Goal: Task Accomplishment & Management: Use online tool/utility

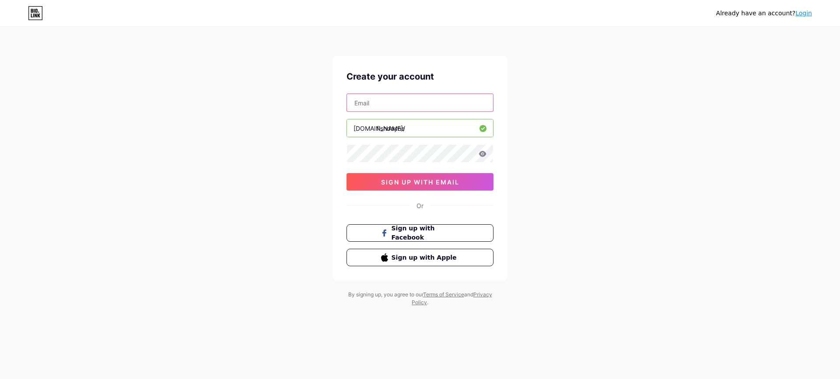
click at [431, 106] on input "text" at bounding box center [420, 102] width 146 height 17
click at [450, 107] on input "[EMAIL_ADDRESS][DOMAIN_NAME]" at bounding box center [420, 102] width 146 height 17
type input "d"
type input "phongdinh4604@gmail.com"
click at [482, 152] on icon at bounding box center [482, 154] width 7 height 6
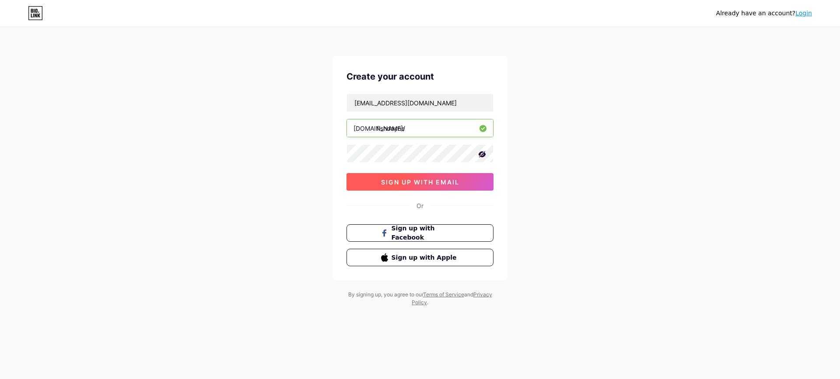
click at [388, 188] on button "sign up with email" at bounding box center [419, 181] width 147 height 17
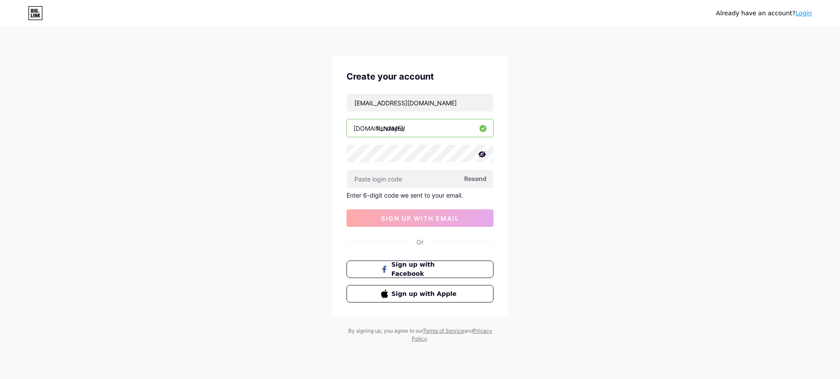
click at [476, 178] on span "Resend" at bounding box center [475, 178] width 22 height 9
click at [440, 273] on span "Sign up with Facebook" at bounding box center [425, 269] width 69 height 19
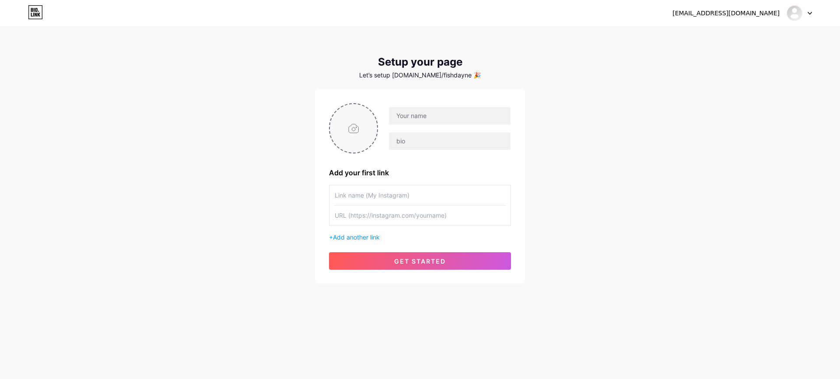
click at [370, 125] on input "file" at bounding box center [353, 128] width 47 height 49
type input "C:\fakepath\e6acbb2db3aaecd6cb5113865ef27b16.jpg"
click at [453, 115] on input "text" at bounding box center [450, 115] width 122 height 17
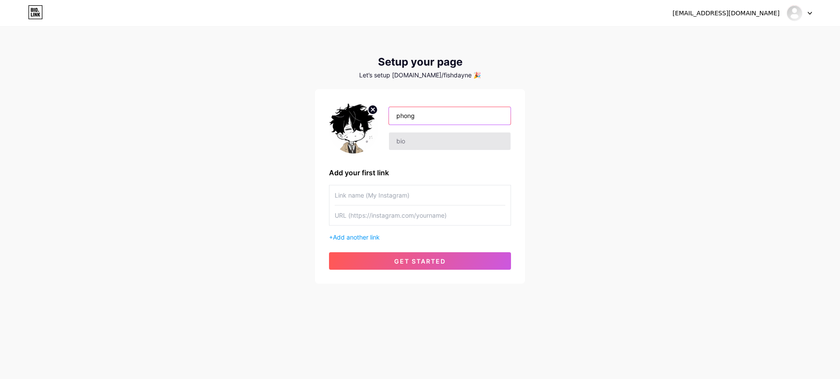
type input "phong"
click at [421, 139] on input "text" at bounding box center [450, 141] width 122 height 17
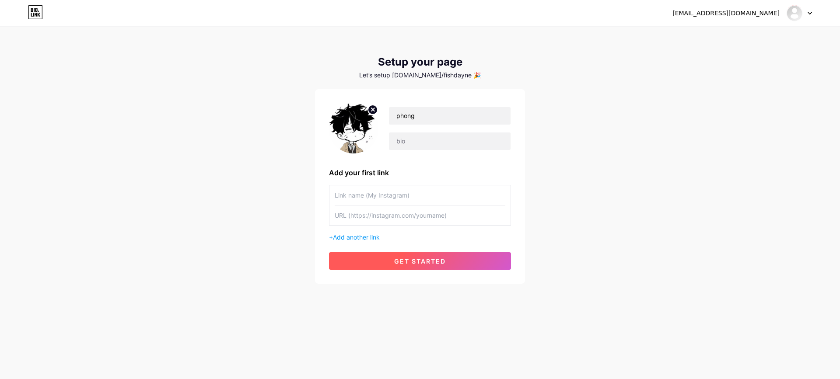
click at [415, 259] on span "get started" at bounding box center [420, 261] width 52 height 7
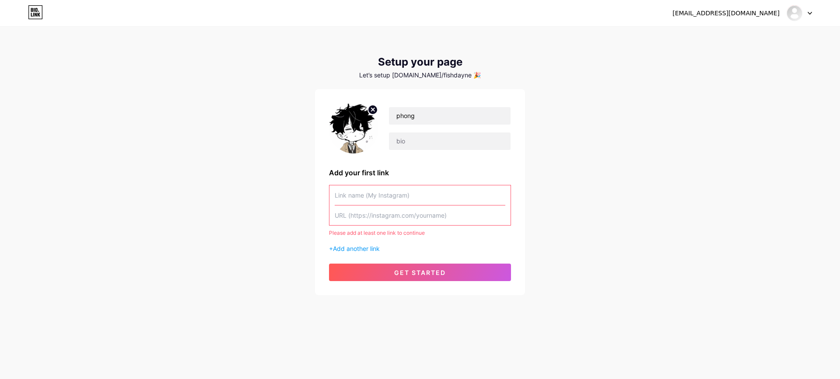
click at [407, 192] on input "text" at bounding box center [420, 195] width 171 height 20
paste input "[URL][DOMAIN_NAME][DOMAIN_NAME]"
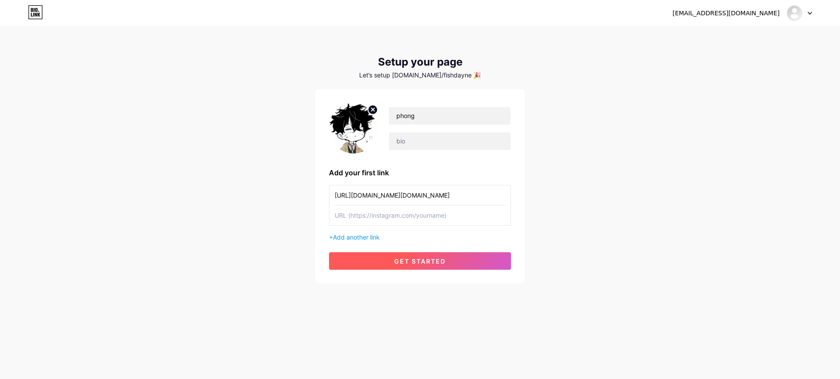
type input "[URL][DOMAIN_NAME][DOMAIN_NAME]"
click at [413, 262] on span "get started" at bounding box center [420, 261] width 52 height 7
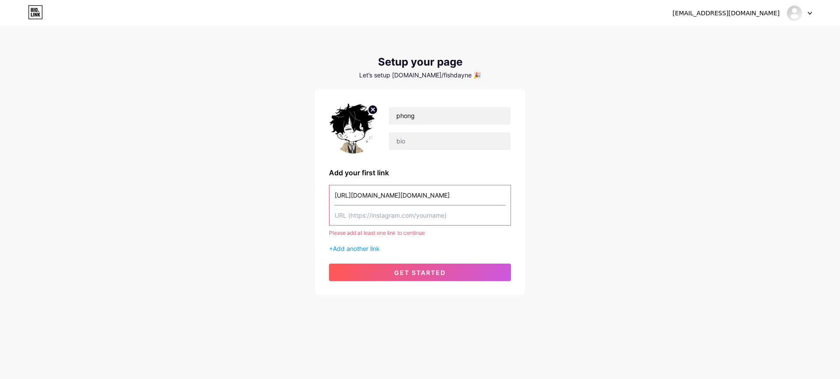
click at [399, 216] on input "text" at bounding box center [420, 216] width 171 height 20
paste input "[URL][DOMAIN_NAME][DOMAIN_NAME]"
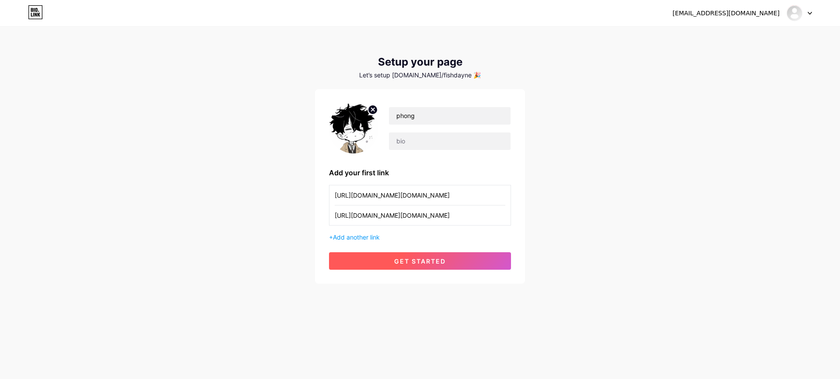
type input "[URL][DOMAIN_NAME][DOMAIN_NAME]"
click at [413, 261] on span "get started" at bounding box center [420, 261] width 52 height 7
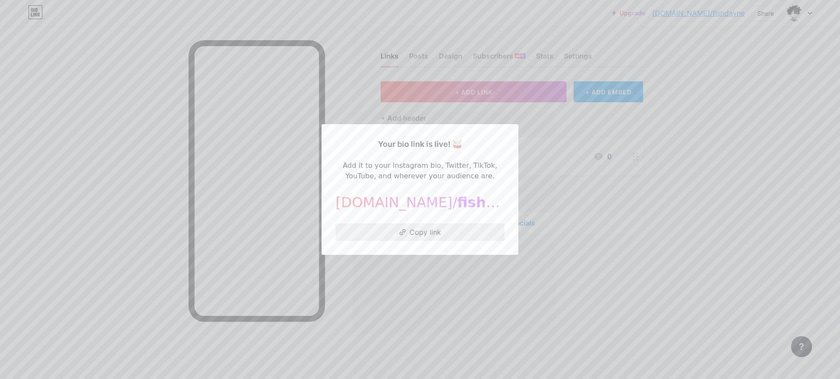
click at [433, 237] on button "Copy link" at bounding box center [419, 231] width 169 height 17
click at [578, 276] on div at bounding box center [420, 189] width 840 height 379
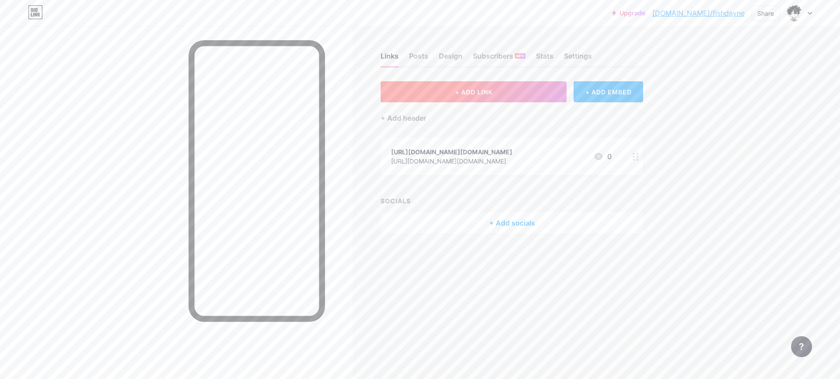
click at [495, 89] on button "+ ADD LINK" at bounding box center [474, 91] width 186 height 21
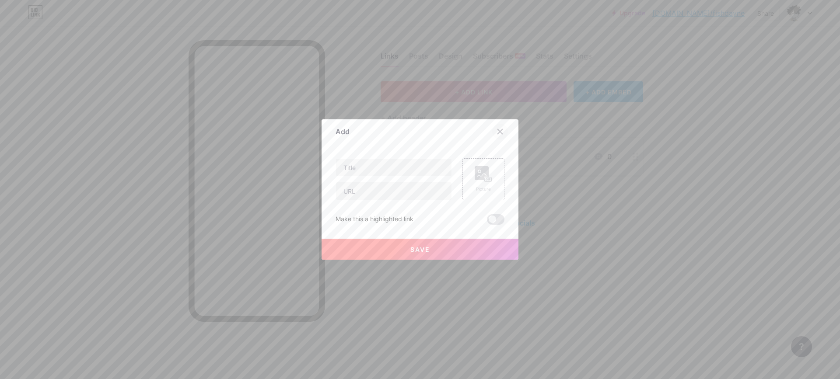
click at [493, 135] on div at bounding box center [500, 132] width 16 height 16
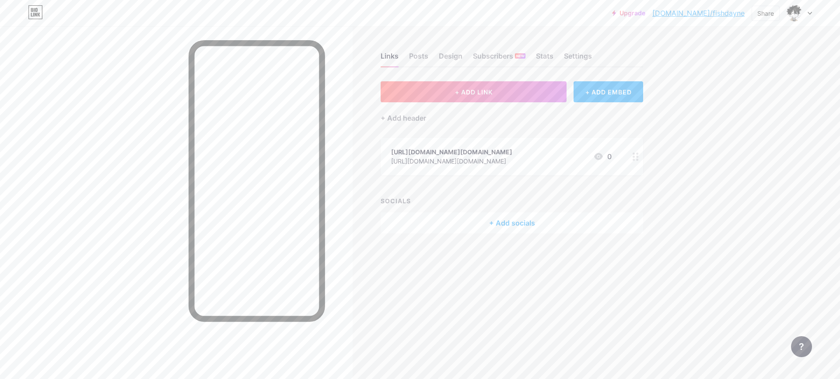
click at [519, 222] on div "+ Add socials" at bounding box center [512, 223] width 262 height 21
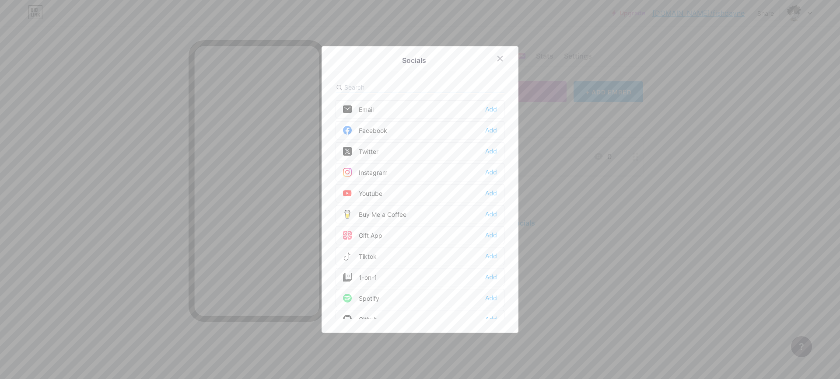
click at [485, 258] on div "Add" at bounding box center [491, 256] width 12 height 9
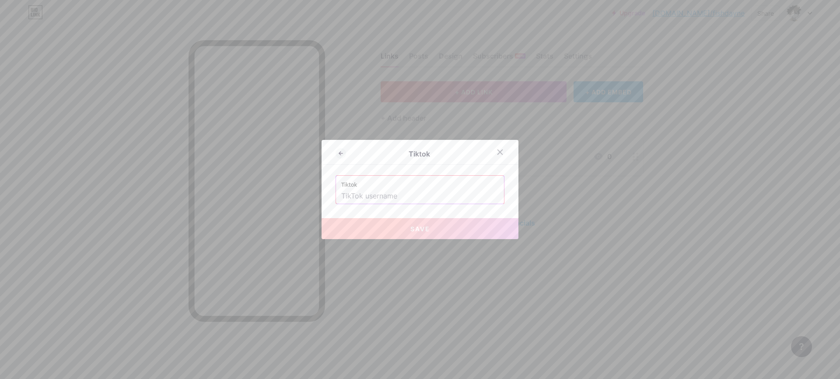
click at [390, 201] on input "text" at bounding box center [419, 196] width 157 height 15
click at [495, 147] on div at bounding box center [500, 152] width 16 height 16
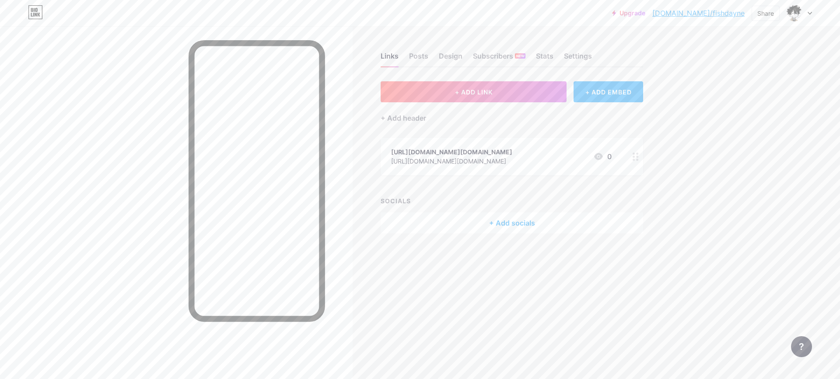
click at [608, 91] on div "+ ADD EMBED" at bounding box center [608, 91] width 70 height 21
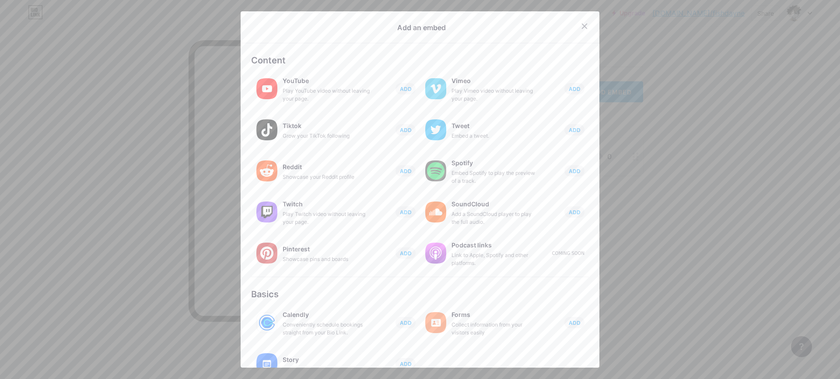
click at [404, 129] on span "ADD" at bounding box center [406, 129] width 12 height 7
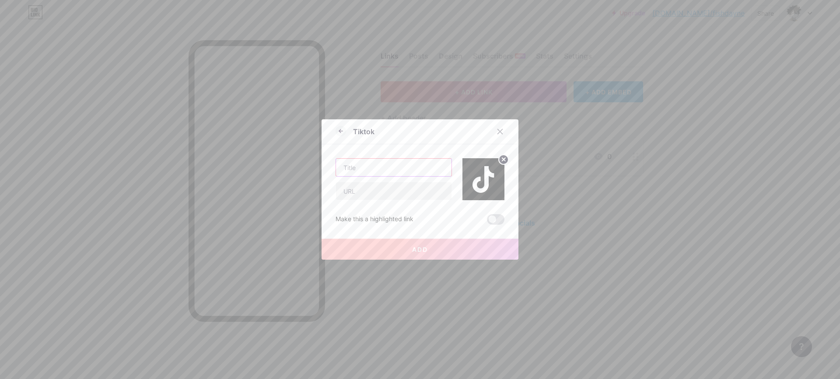
click at [388, 170] on input "text" at bounding box center [393, 167] width 115 height 17
click at [501, 127] on div at bounding box center [500, 132] width 16 height 16
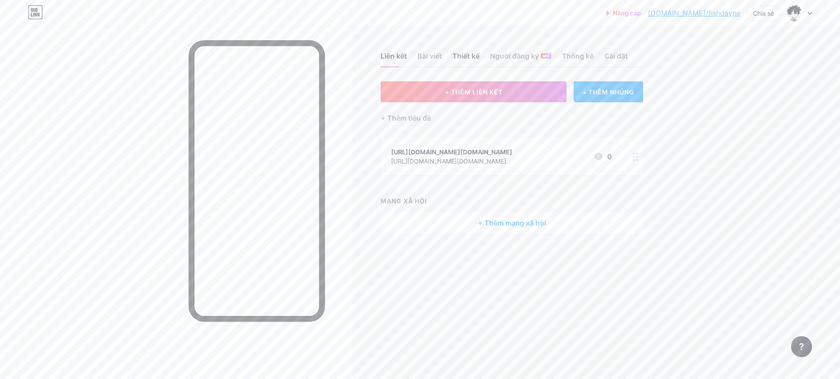
click at [476, 54] on font "Thiết kế" at bounding box center [465, 56] width 27 height 9
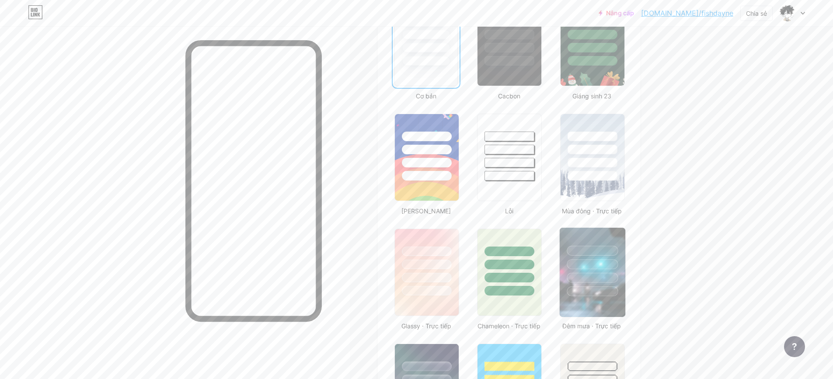
scroll to position [350, 0]
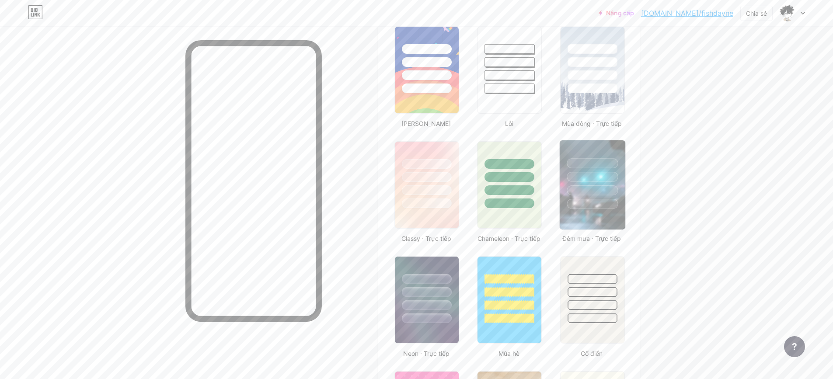
click at [599, 217] on img at bounding box center [593, 184] width 66 height 89
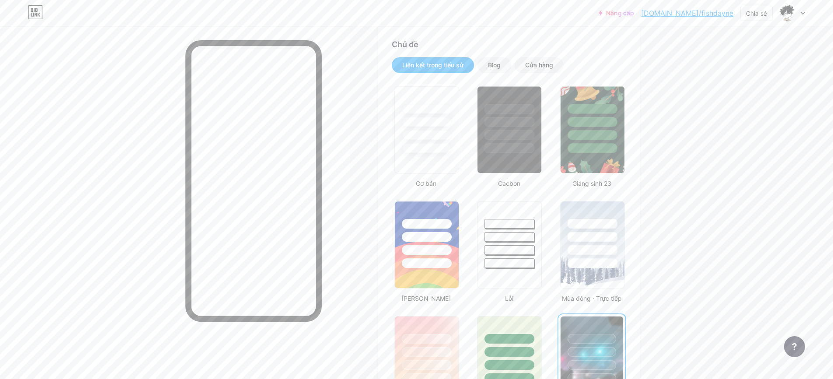
scroll to position [0, 0]
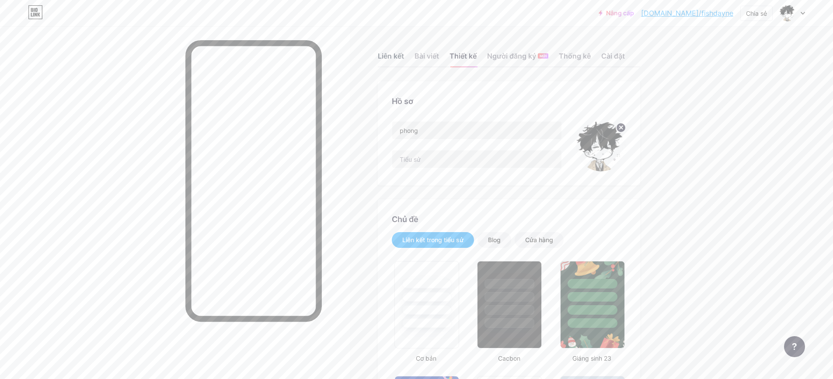
click at [398, 58] on font "Liên kết" at bounding box center [391, 56] width 26 height 9
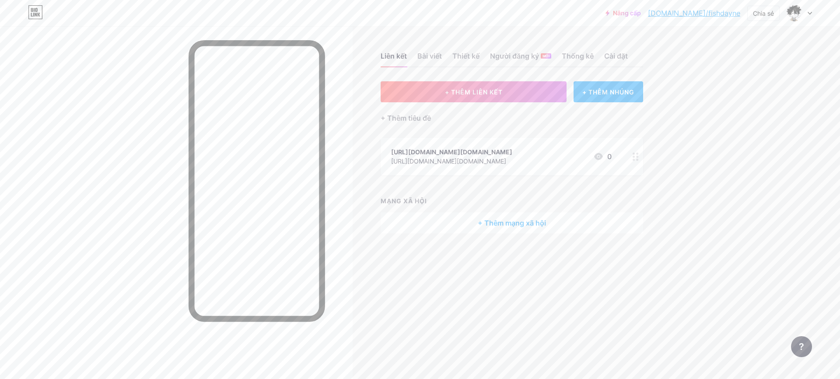
click at [547, 160] on div "[URL][DOMAIN_NAME][DOMAIN_NAME] [URL][DOMAIN_NAME][DOMAIN_NAME] 0" at bounding box center [501, 157] width 220 height 20
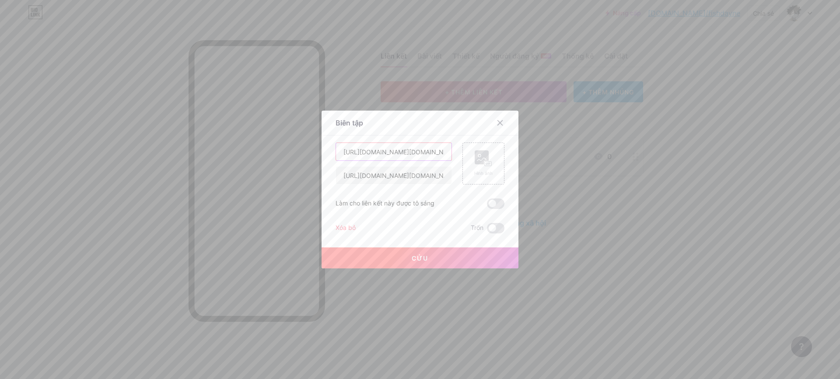
click at [414, 153] on input "[URL][DOMAIN_NAME][DOMAIN_NAME]" at bounding box center [393, 151] width 115 height 17
type input "Telegramdayne"
click at [396, 180] on input "[URL][DOMAIN_NAME][DOMAIN_NAME]" at bounding box center [393, 175] width 115 height 17
type input "[URL][DOMAIN_NAME][DOMAIN_NAME]"
paste input "@fish1710"
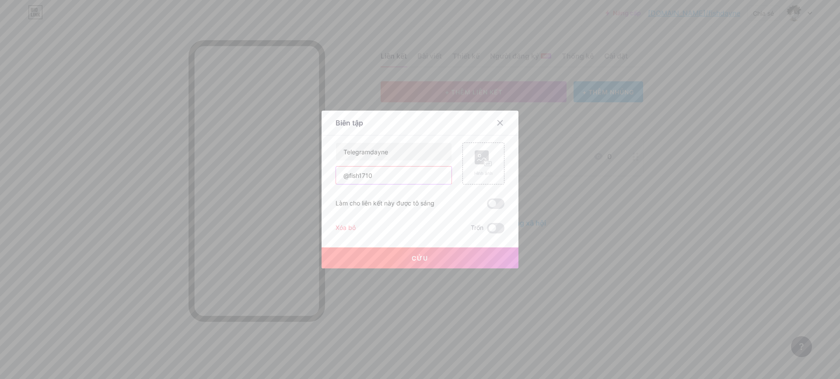
type input "@fish1710"
click at [412, 255] on font "Cứu" at bounding box center [420, 258] width 17 height 7
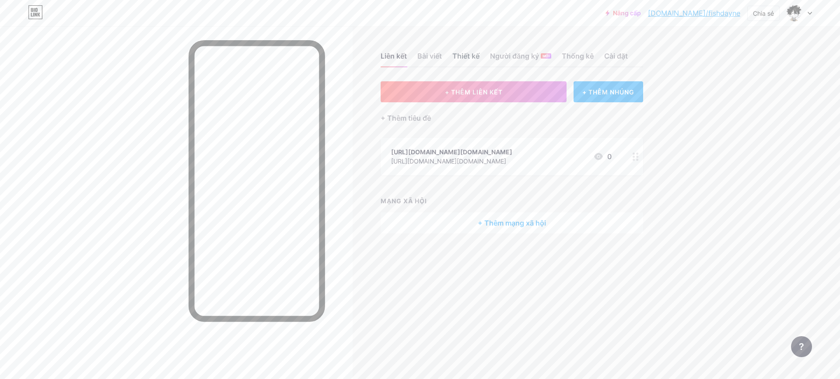
click at [471, 55] on font "Thiết kế" at bounding box center [465, 56] width 27 height 9
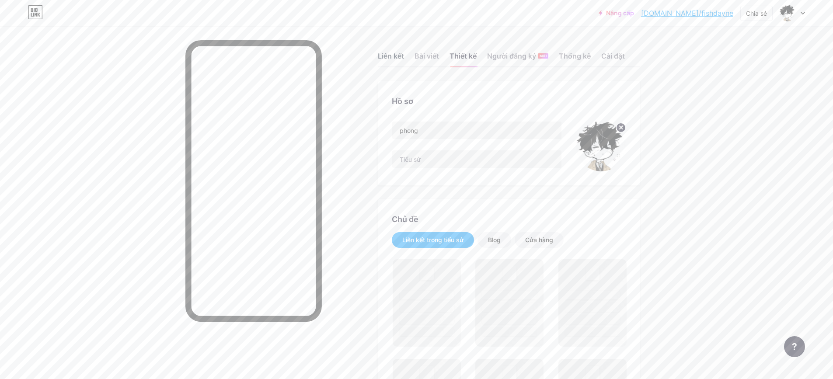
click at [404, 57] on font "Liên kết" at bounding box center [391, 56] width 26 height 9
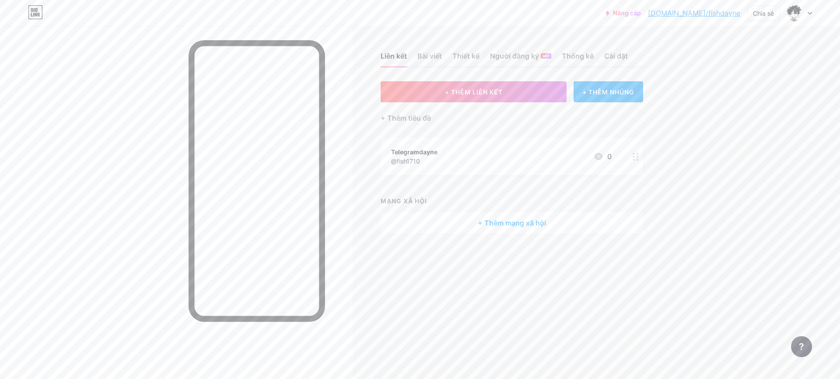
click at [504, 156] on div "Telegramdayne @fish1710 0" at bounding box center [501, 157] width 220 height 20
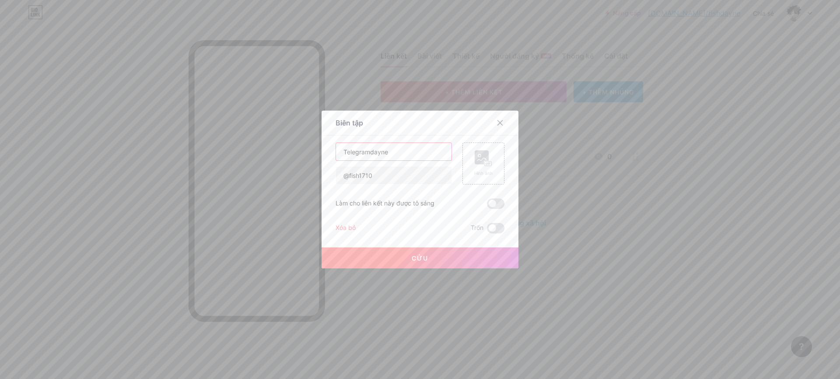
click at [413, 154] on input "Telegramdayne" at bounding box center [393, 151] width 115 height 17
type input "T"
type input "Telegram Ở Đây Nhé"
click at [433, 252] on button "Cứu" at bounding box center [419, 258] width 197 height 21
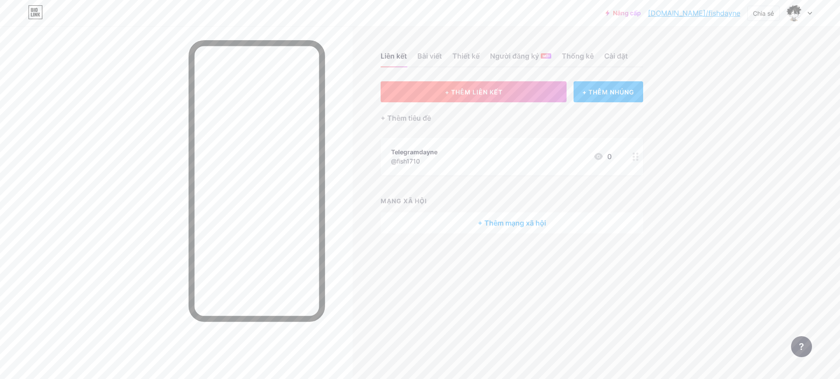
click at [482, 92] on font "+ THÊM LIÊN KẾT" at bounding box center [474, 91] width 58 height 7
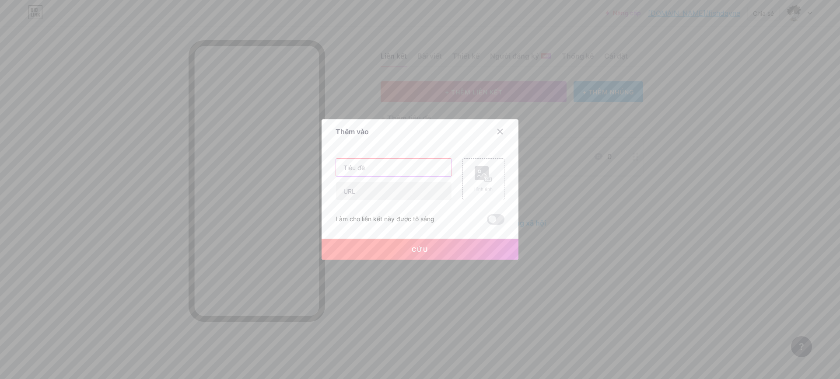
click at [366, 168] on input "text" at bounding box center [393, 167] width 115 height 17
type input "Link [PERSON_NAME] Tại Đây Nha"
click at [389, 192] on input "text" at bounding box center [393, 190] width 115 height 17
paste input "[URL][DOMAIN_NAME]"
type input "[URL][DOMAIN_NAME]"
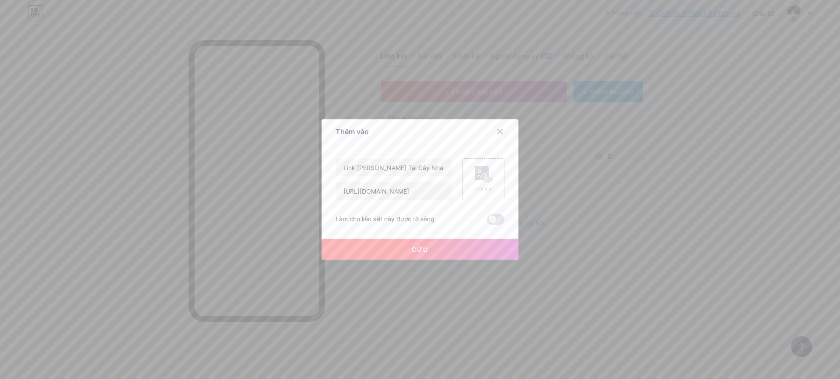
click at [438, 249] on button "Cứu" at bounding box center [419, 249] width 197 height 21
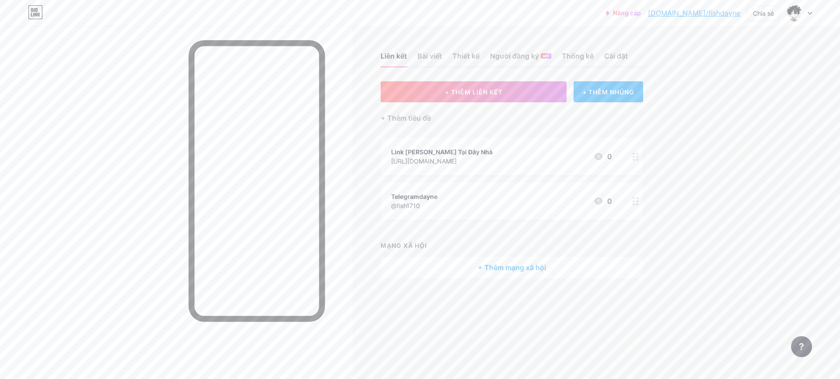
click at [502, 265] on font "+ Thêm mạng xã hội" at bounding box center [512, 267] width 68 height 9
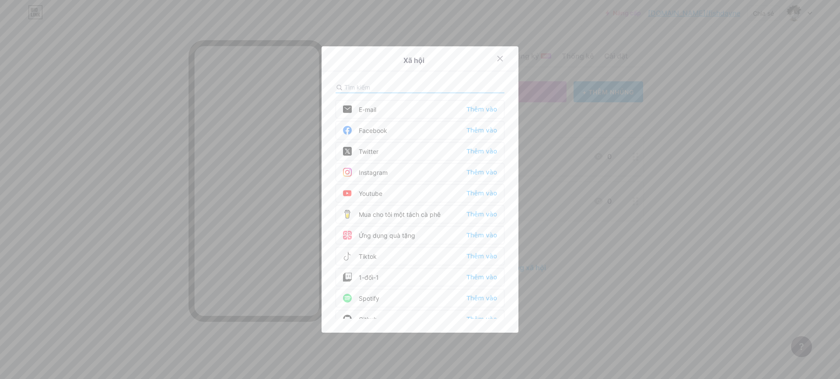
click at [378, 255] on div "Tiktok Thêm vào" at bounding box center [419, 256] width 169 height 18
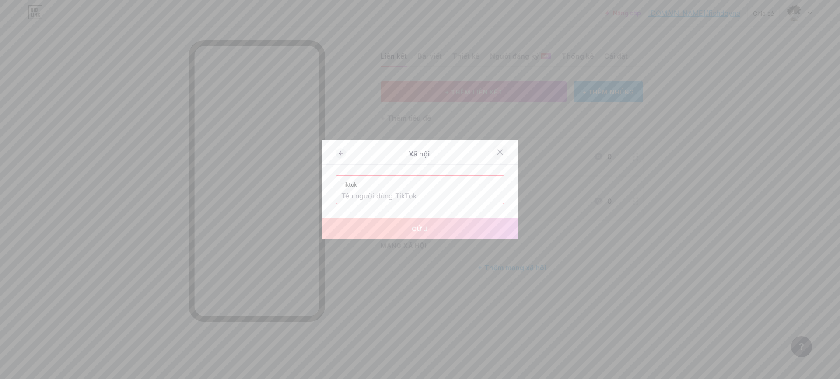
click at [498, 154] on icon at bounding box center [499, 152] width 7 height 7
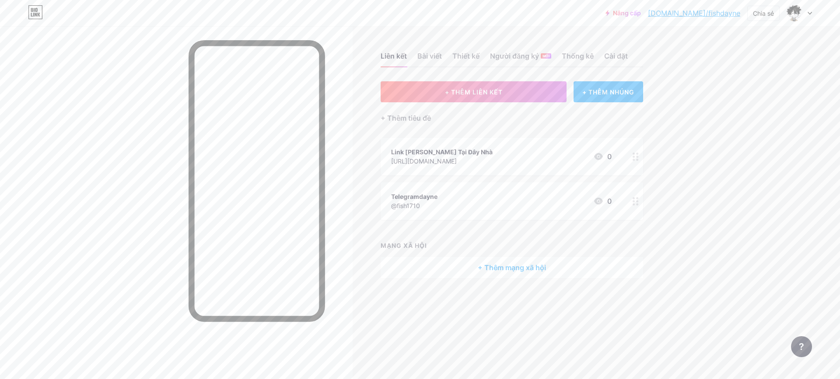
click at [463, 205] on div "Telegramdayne @fish1710 0" at bounding box center [501, 201] width 220 height 20
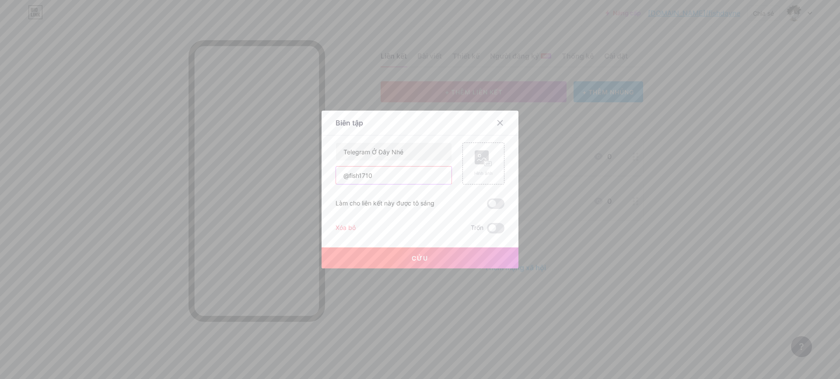
click at [405, 177] on input "@fish1710" at bounding box center [393, 175] width 115 height 17
paste input "[URL][DOMAIN_NAME]"
type input "[URL][DOMAIN_NAME]"
click at [397, 249] on button "Cứu" at bounding box center [419, 258] width 197 height 21
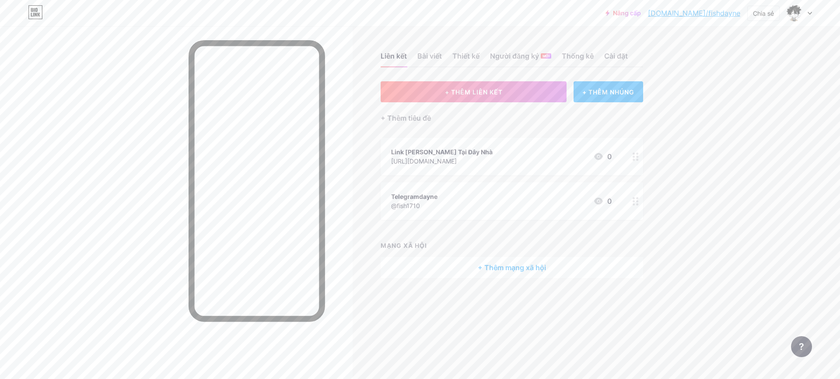
click at [793, 21] on div "Nâng cấp [DOMAIN_NAME]/fishda... [DOMAIN_NAME]/fishdayne Chia sẻ Chuyển đổi tài…" at bounding box center [420, 13] width 840 height 26
click at [794, 12] on img at bounding box center [794, 13] width 14 height 14
click at [435, 60] on font "Bài viết" at bounding box center [429, 56] width 24 height 9
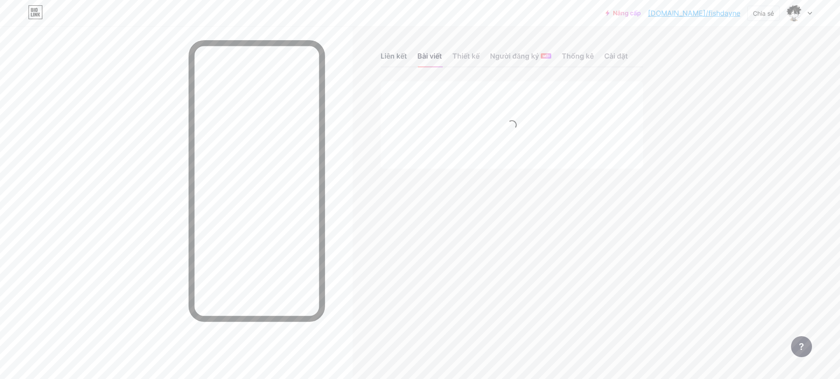
click at [394, 56] on font "Liên kết" at bounding box center [394, 56] width 26 height 9
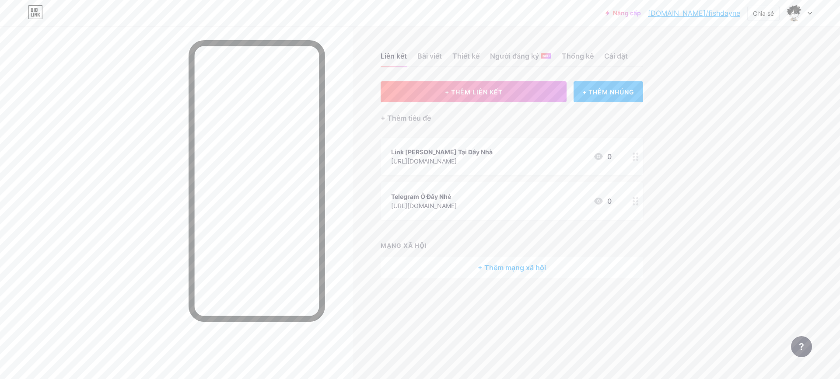
click at [494, 161] on div "Link [PERSON_NAME] Tại Đây Nhà [URL][DOMAIN_NAME] 0" at bounding box center [501, 157] width 220 height 20
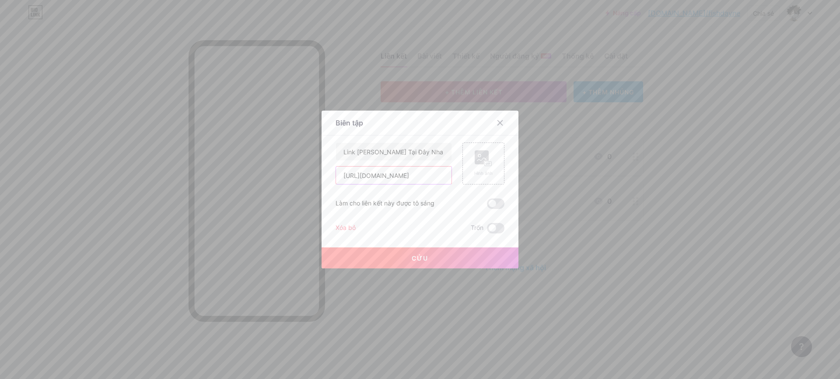
click at [427, 171] on input "[URL][DOMAIN_NAME]" at bounding box center [393, 175] width 115 height 17
paste input "[DOMAIN_NAME]"
type input "[URL][DOMAIN_NAME]"
click at [423, 257] on font "Cứu" at bounding box center [420, 258] width 17 height 7
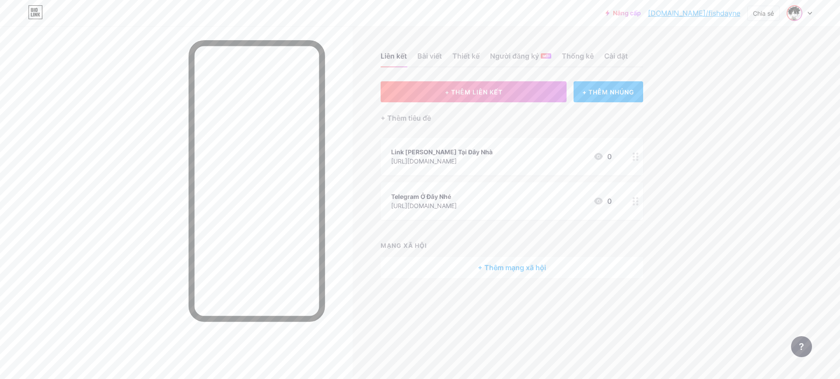
click at [793, 12] on img at bounding box center [794, 13] width 14 height 14
click at [757, 93] on link "Cài đặt tài khoản" at bounding box center [757, 99] width 108 height 24
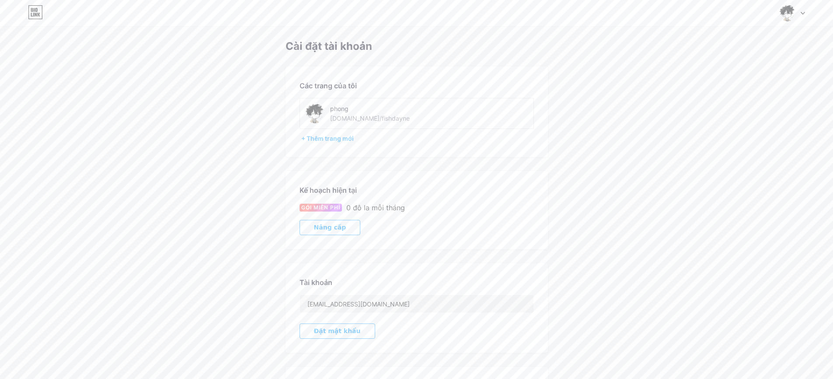
click at [352, 112] on div "phong" at bounding box center [379, 108] width 98 height 9
click at [363, 127] on div "phong [DOMAIN_NAME]/fishdayne" at bounding box center [417, 113] width 234 height 31
click at [344, 112] on div "phong" at bounding box center [379, 108] width 98 height 9
click at [786, 21] on div "Chuyển đổi tài khoản phong [DOMAIN_NAME]/fishdayne + Thêm trang mới Bảng điều k…" at bounding box center [416, 13] width 833 height 26
click at [786, 13] on img at bounding box center [787, 13] width 17 height 17
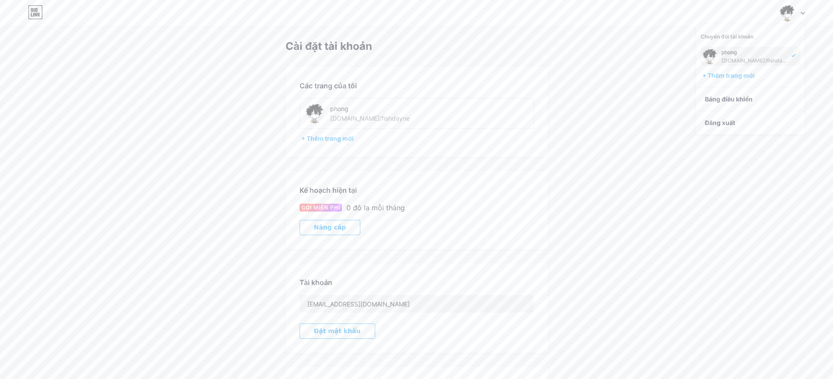
click at [351, 105] on div "phong" at bounding box center [379, 108] width 98 height 9
click at [341, 138] on font "+ Thêm trang mới" at bounding box center [327, 138] width 52 height 7
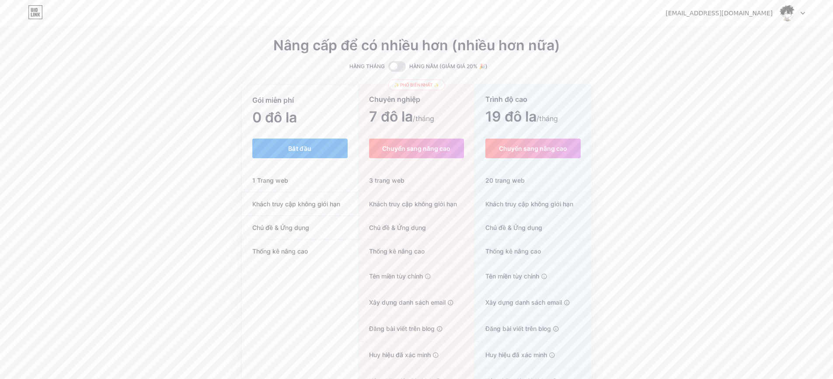
scroll to position [50, 0]
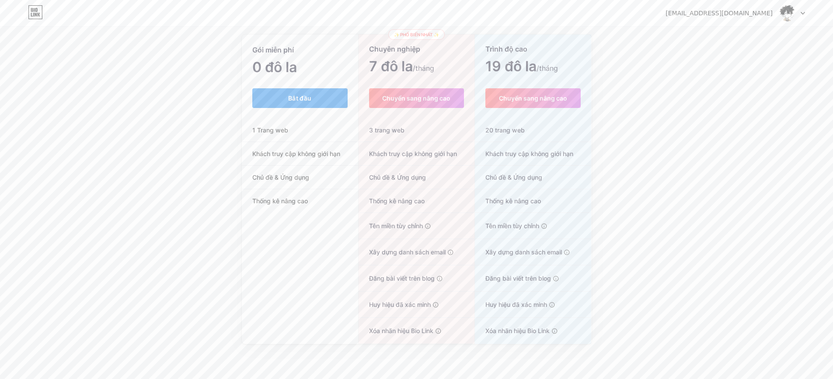
click at [300, 98] on font "Bắt đầu" at bounding box center [299, 97] width 23 height 7
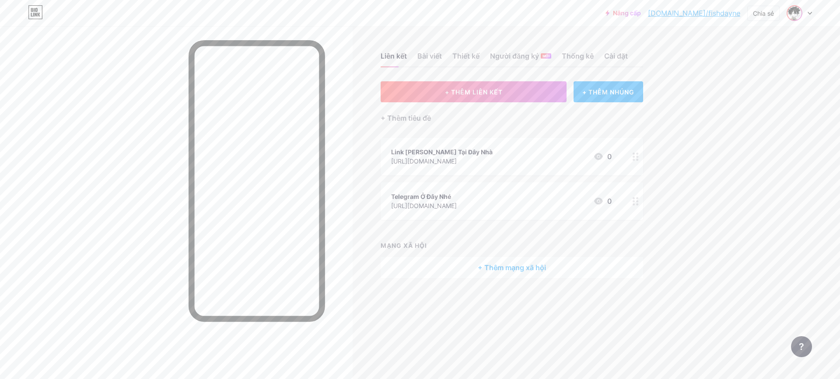
click at [796, 10] on img at bounding box center [794, 13] width 14 height 14
click at [739, 58] on font "[DOMAIN_NAME]/fishdayne" at bounding box center [763, 60] width 70 height 7
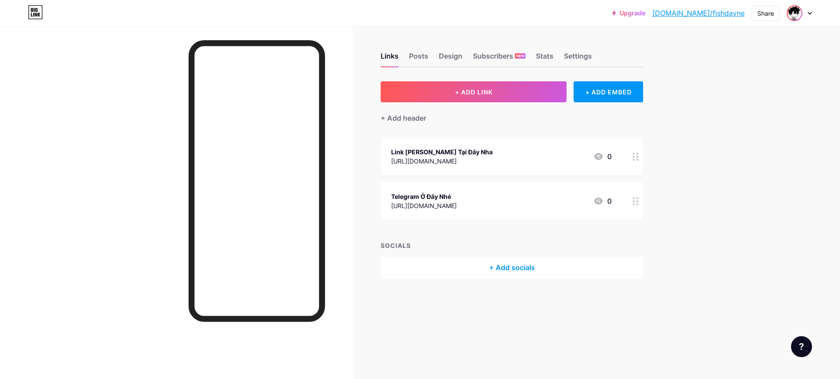
click at [796, 9] on img at bounding box center [794, 13] width 14 height 14
click at [748, 100] on link "Account settings" at bounding box center [757, 99] width 108 height 24
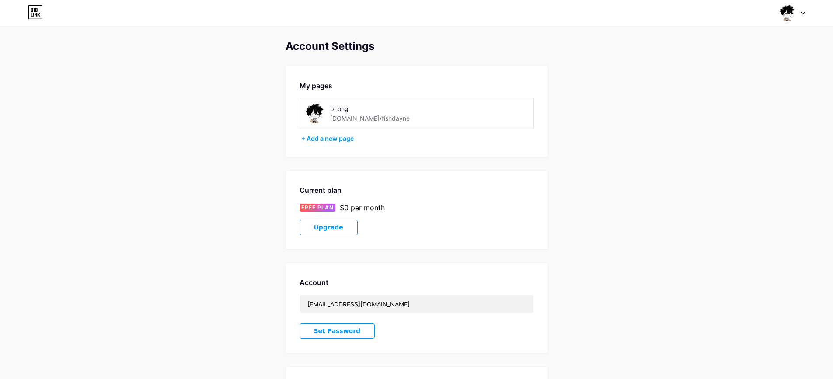
click at [370, 116] on div "[DOMAIN_NAME]/fishdayne" at bounding box center [370, 118] width 80 height 9
click at [365, 116] on div "[DOMAIN_NAME]/fishdayne" at bounding box center [370, 118] width 80 height 9
click at [341, 106] on div "phong" at bounding box center [379, 108] width 98 height 9
drag, startPoint x: 350, startPoint y: 110, endPoint x: 292, endPoint y: 111, distance: 58.2
click at [292, 111] on div "My pages phong bio.link/fishdayne + Add a new page" at bounding box center [417, 111] width 262 height 91
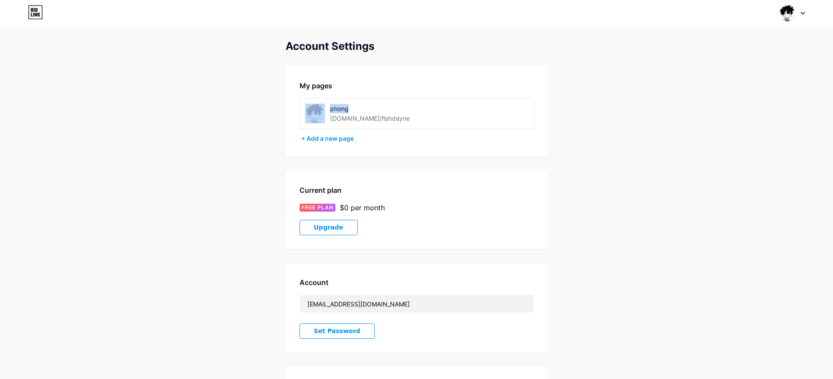
scroll to position [108, 0]
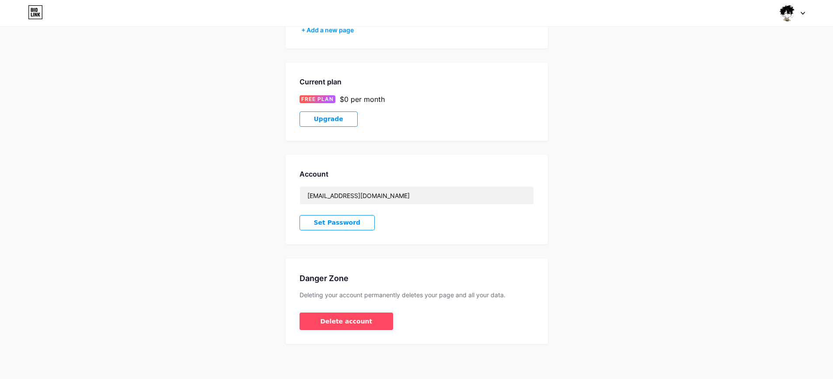
click at [783, 11] on img at bounding box center [787, 13] width 17 height 17
click at [725, 103] on link "Dashboard" at bounding box center [750, 99] width 108 height 24
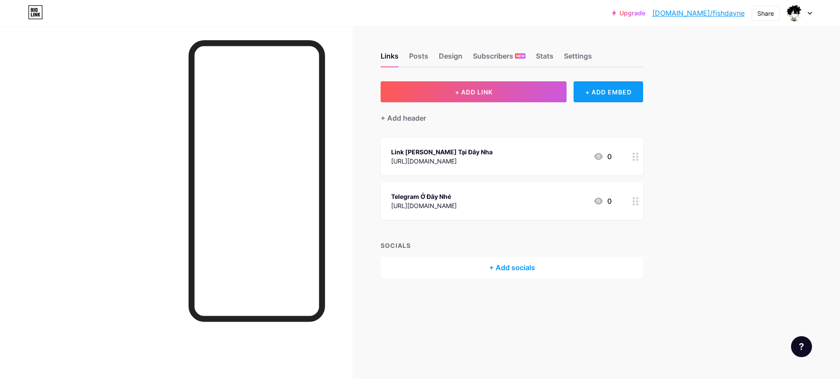
click at [602, 94] on div "+ ADD EMBED" at bounding box center [608, 91] width 70 height 21
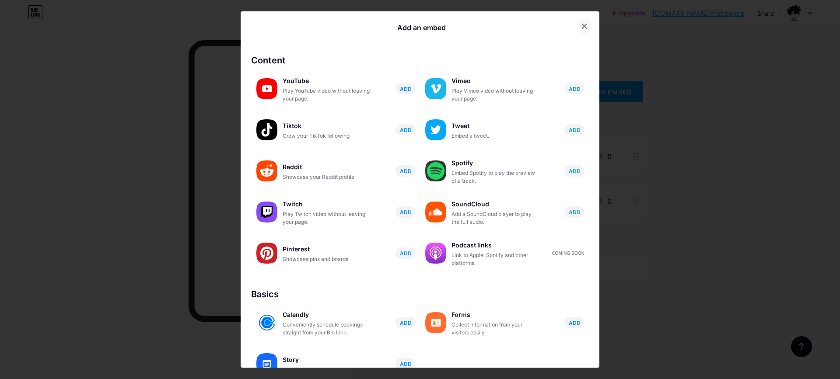
click at [576, 31] on div at bounding box center [584, 26] width 16 height 16
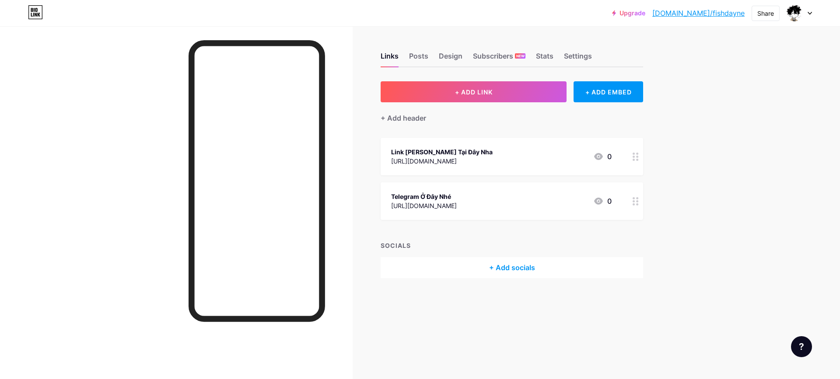
click at [414, 56] on div "Links Posts Design Subscribers NEW Stats Settings" at bounding box center [512, 52] width 262 height 31
click at [433, 57] on font "Bài viết" at bounding box center [429, 56] width 24 height 9
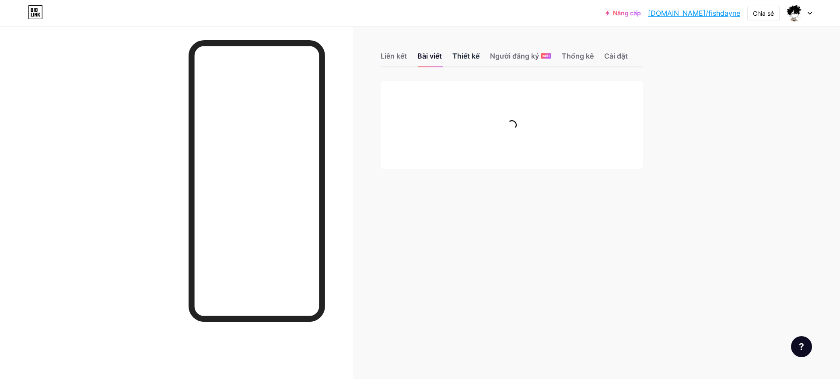
click at [458, 57] on font "Thiết kế" at bounding box center [465, 56] width 27 height 9
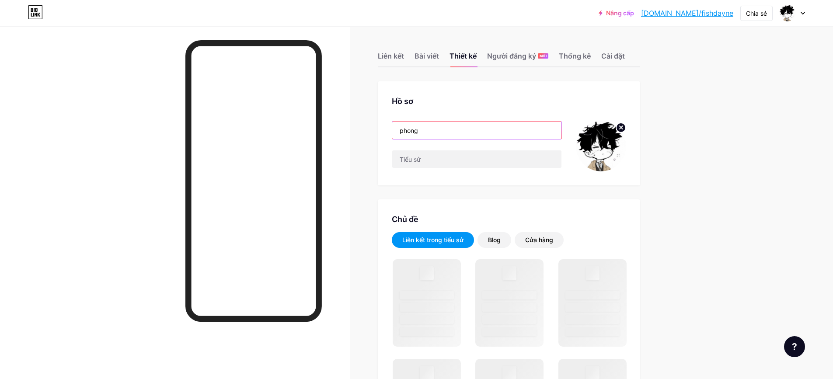
click at [426, 126] on input "phong" at bounding box center [476, 130] width 169 height 17
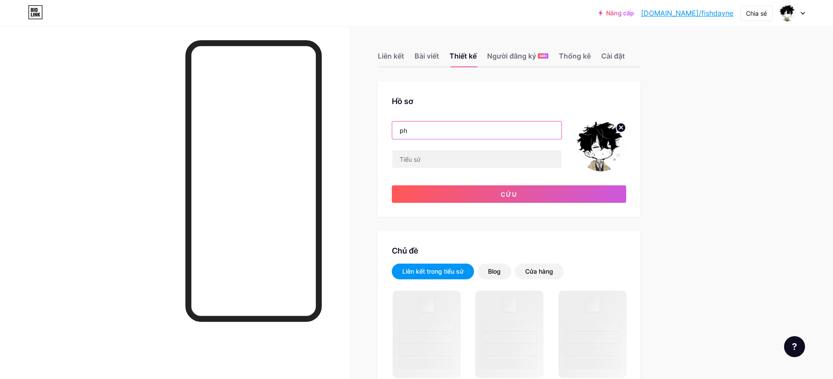
type input "p"
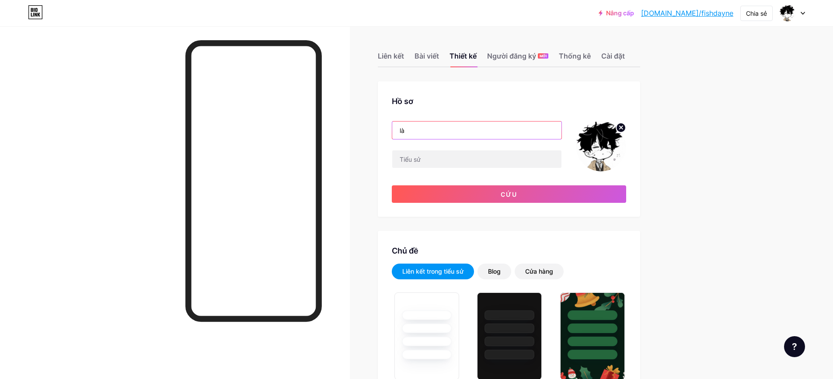
type input "l"
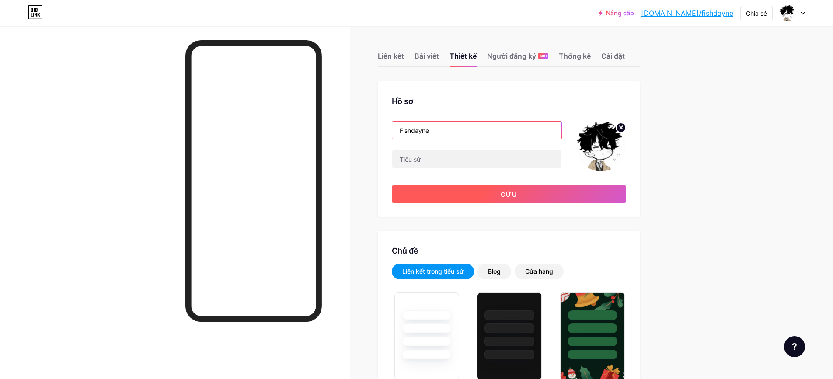
type input "Fishdayne"
click at [527, 200] on button "Cứu" at bounding box center [509, 193] width 234 height 17
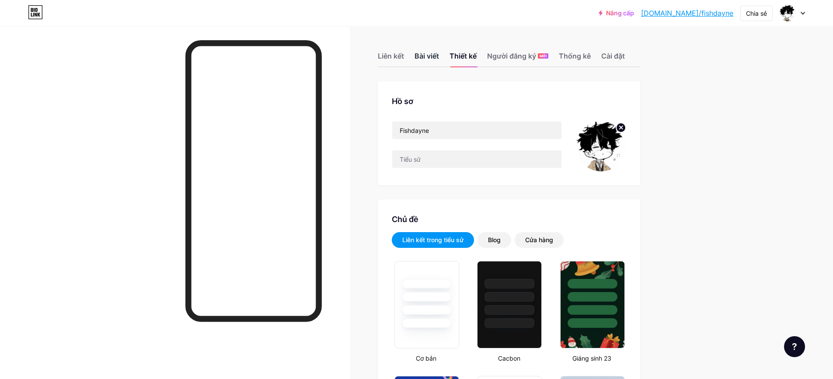
click at [434, 56] on font "Bài viết" at bounding box center [427, 56] width 24 height 9
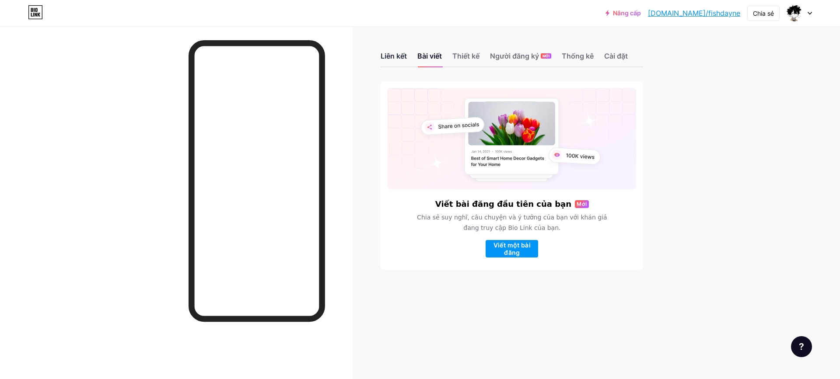
click at [392, 63] on div "Liên kết" at bounding box center [394, 59] width 26 height 16
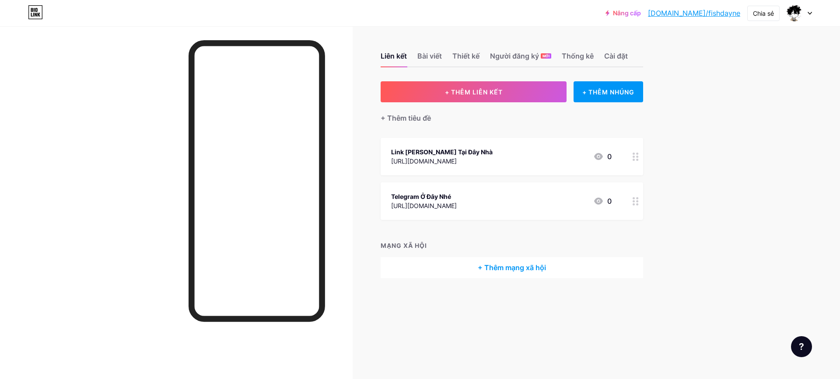
click at [525, 266] on font "+ Thêm mạng xã hội" at bounding box center [512, 267] width 68 height 9
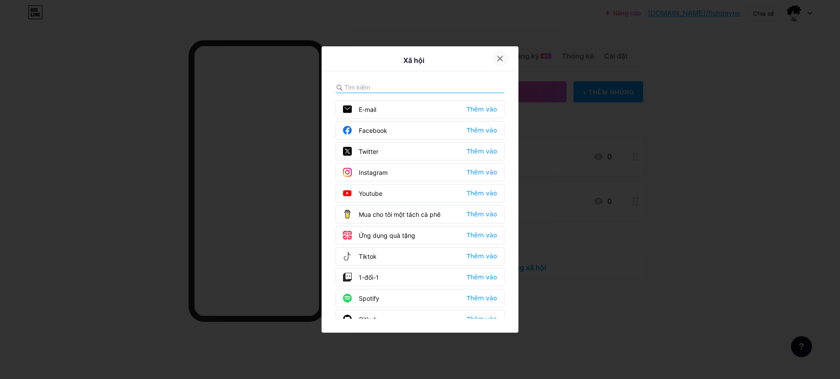
click at [498, 55] on div at bounding box center [500, 59] width 16 height 16
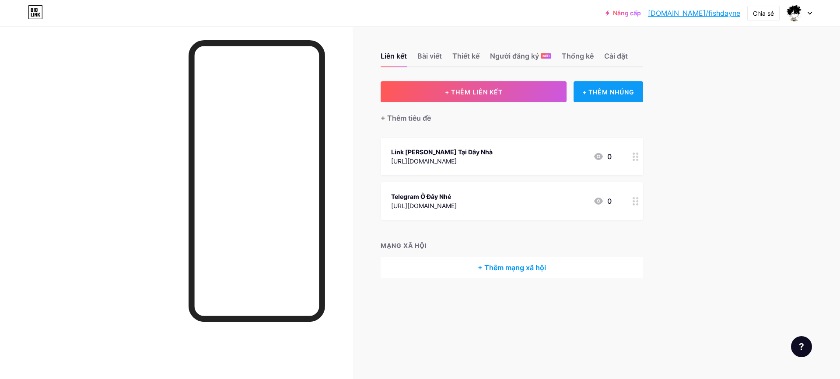
click at [594, 94] on font "+ THÊM NHÚNG" at bounding box center [608, 91] width 52 height 7
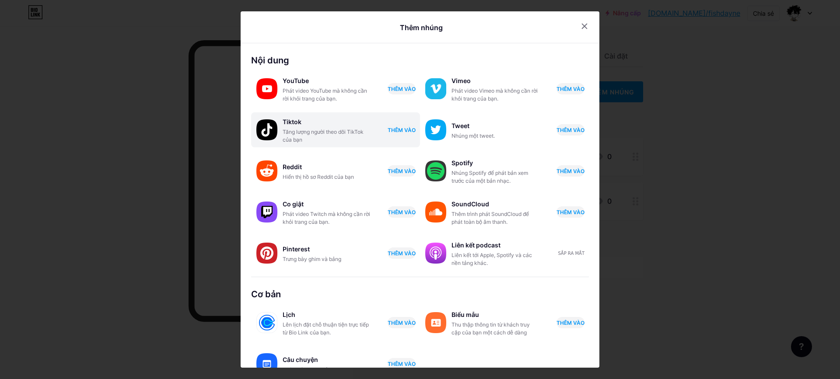
click at [298, 137] on font "Tăng lượng người theo dõi TikTok của bạn" at bounding box center [323, 136] width 81 height 14
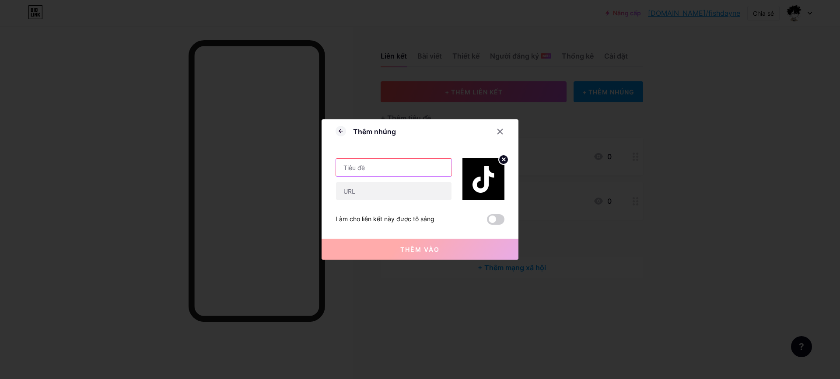
click at [384, 168] on input "text" at bounding box center [393, 167] width 115 height 17
click at [376, 195] on input "text" at bounding box center [393, 190] width 115 height 17
paste input "https://www.tiktok.com/@animefood05"
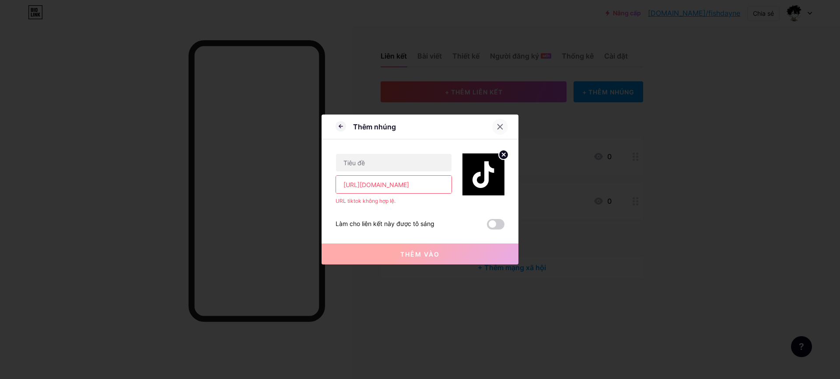
type input "https://www.tiktok.com/@animefood05"
click at [496, 128] on icon at bounding box center [499, 126] width 7 height 7
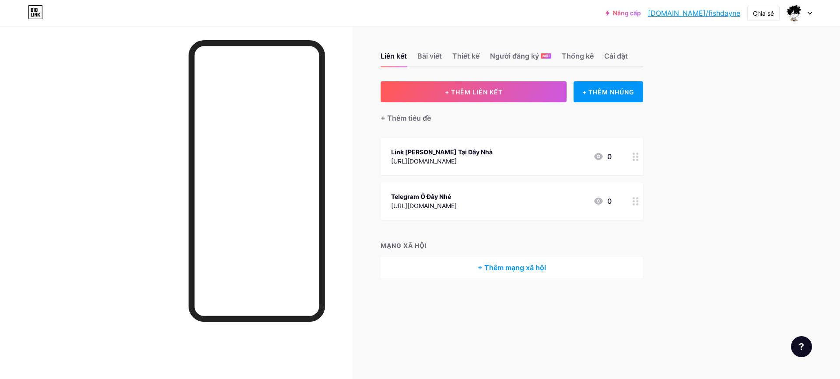
click at [501, 260] on div "+ Thêm mạng xã hội" at bounding box center [512, 267] width 262 height 21
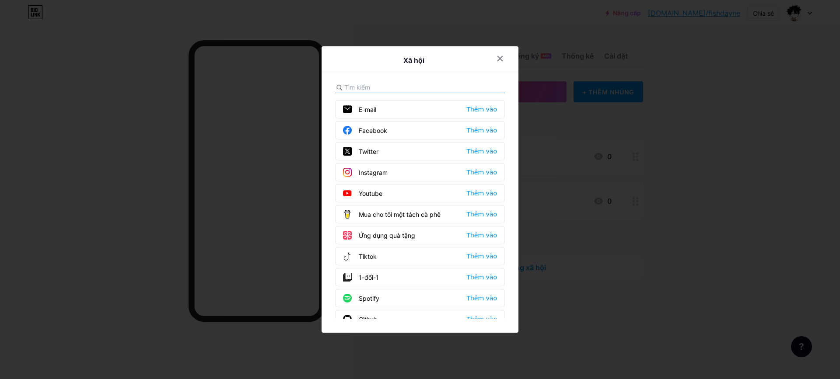
click at [366, 254] on font "Tiktok" at bounding box center [368, 256] width 18 height 7
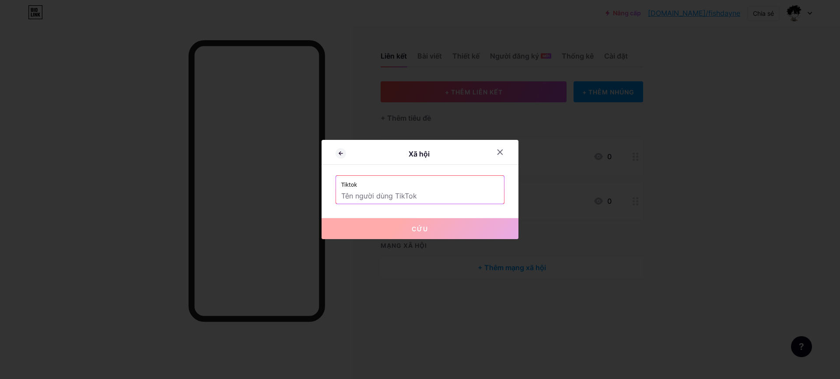
click at [401, 199] on input "text" at bounding box center [419, 196] width 157 height 15
paste input "https://www.tiktok.com/@animefood05"
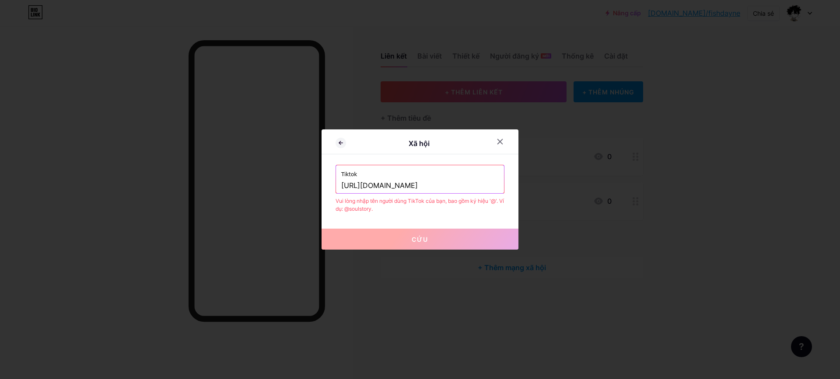
drag, startPoint x: 417, startPoint y: 185, endPoint x: 314, endPoint y: 185, distance: 103.2
click at [314, 185] on div "Xã hội Tiktok https://www.tiktok.com/@animefood05 Vui lòng nhập tên người dùng …" at bounding box center [420, 189] width 840 height 379
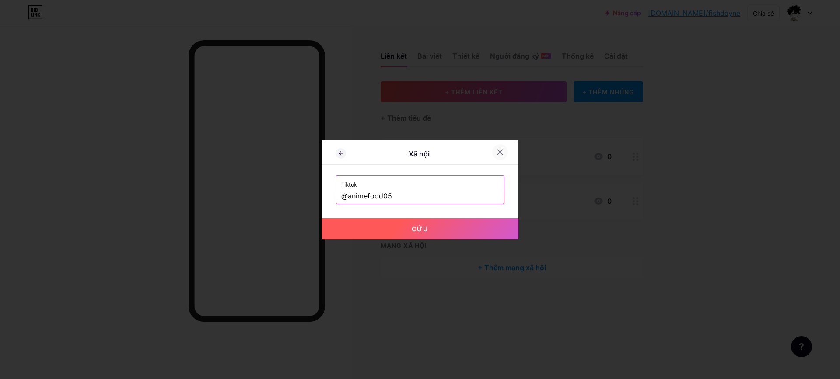
type input "@animefood05"
click at [499, 155] on div at bounding box center [500, 152] width 16 height 16
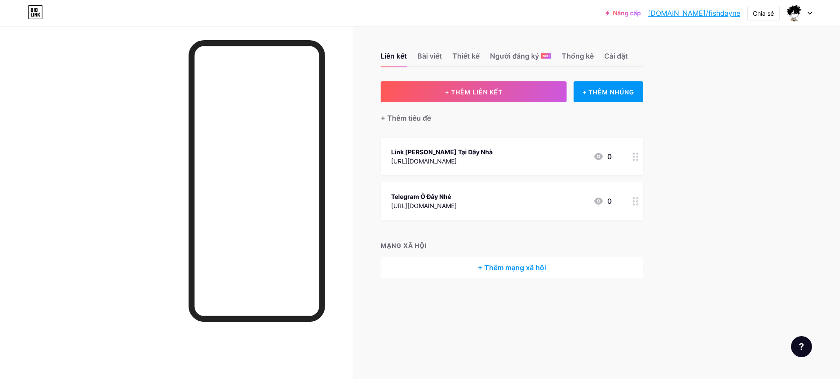
click at [496, 260] on div "+ Thêm mạng xã hội" at bounding box center [512, 267] width 262 height 21
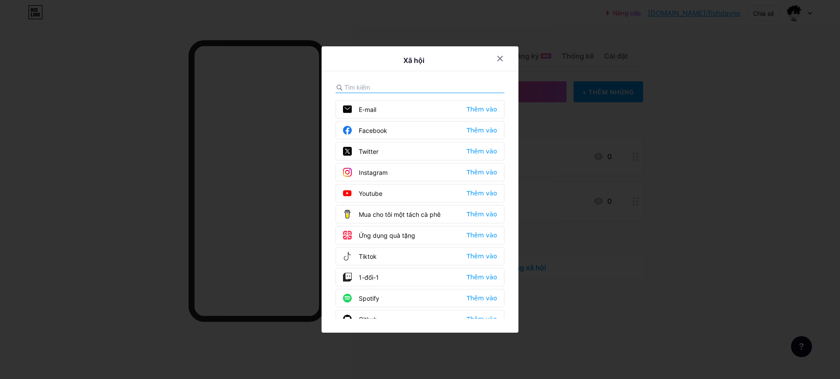
click at [367, 260] on font "Tiktok" at bounding box center [368, 256] width 18 height 7
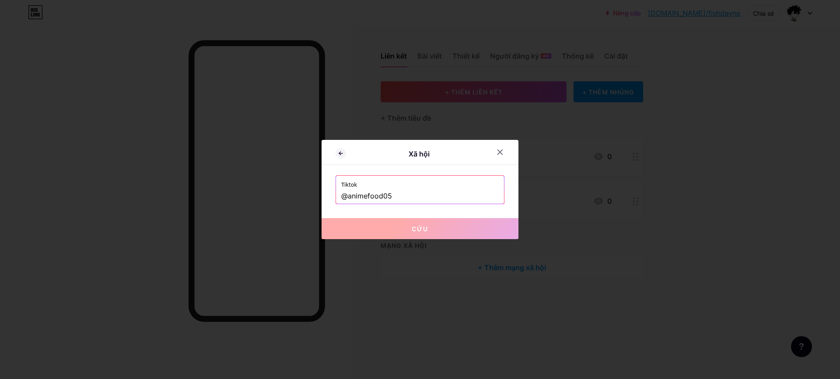
click at [410, 200] on input "@animefood05" at bounding box center [419, 196] width 157 height 15
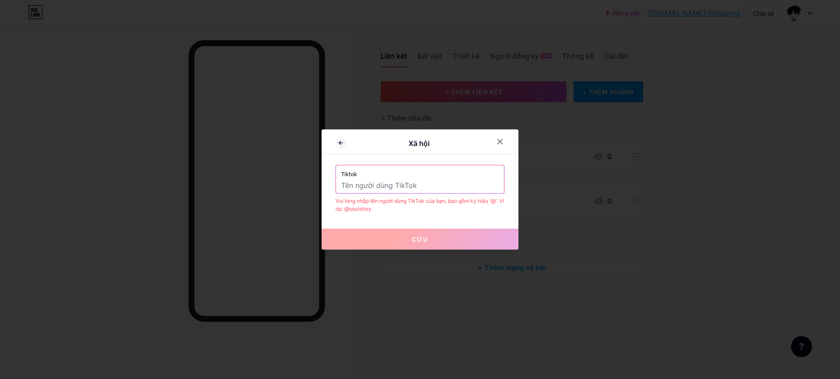
paste input "https://www.tiktok.com/@animefood05"
drag, startPoint x: 419, startPoint y: 182, endPoint x: 294, endPoint y: 197, distance: 125.0
click at [294, 197] on div "Xã hội Tiktok https://www.tiktok.com/@animefood05 Vui lòng nhập tên người dùng …" at bounding box center [420, 189] width 840 height 379
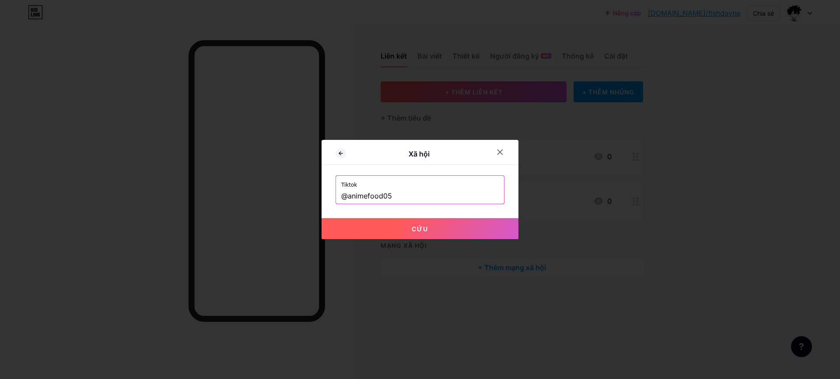
click at [431, 228] on button "Cứu" at bounding box center [419, 228] width 197 height 21
type input "https://tiktok.com/@animefood05"
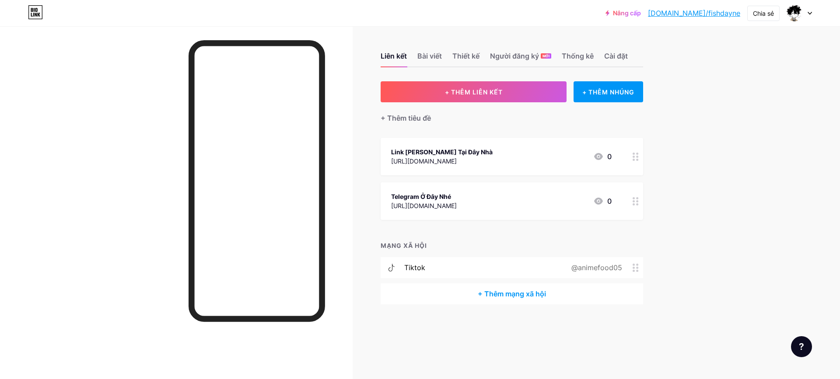
click at [633, 262] on div "@animefood05" at bounding box center [600, 267] width 86 height 10
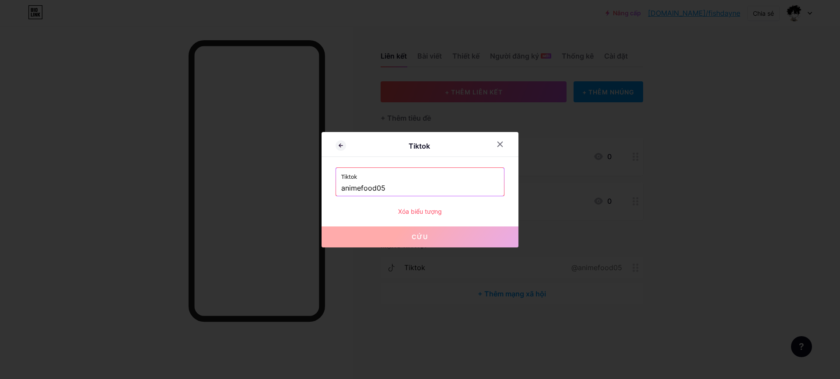
click at [418, 214] on font "Xóa biểu tượng" at bounding box center [420, 211] width 44 height 7
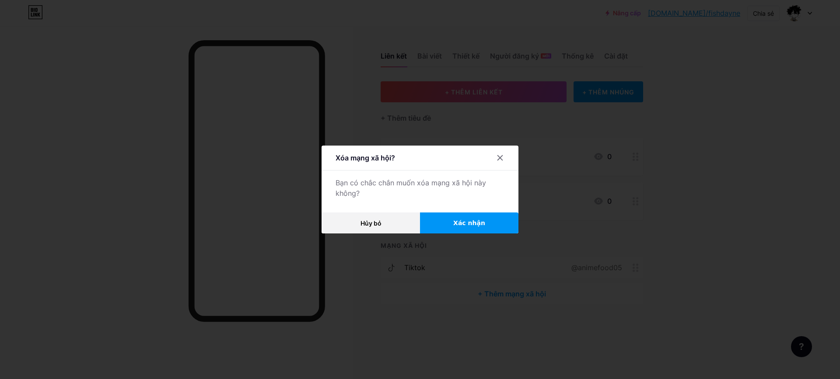
click at [471, 226] on font "Xác nhận" at bounding box center [469, 223] width 32 height 7
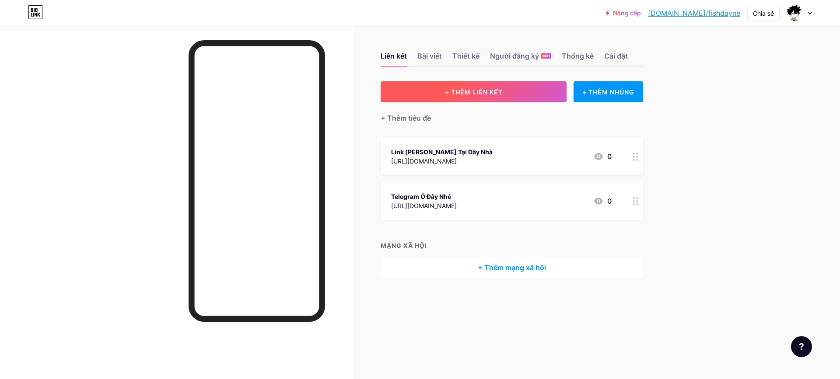
click at [511, 95] on button "+ THÊM LIÊN KẾT" at bounding box center [474, 91] width 186 height 21
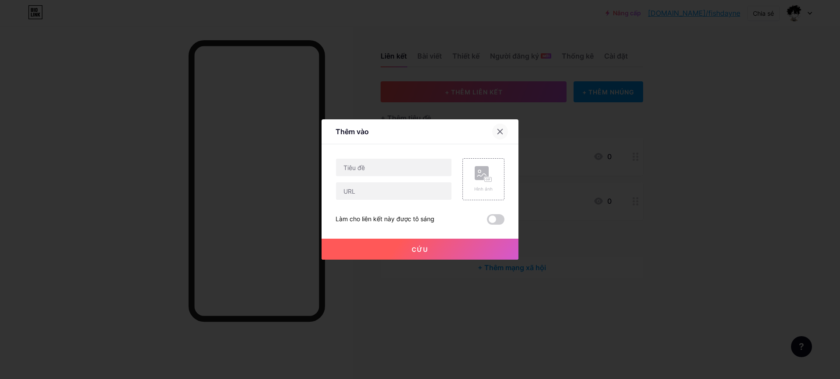
click at [502, 138] on div at bounding box center [505, 132] width 26 height 16
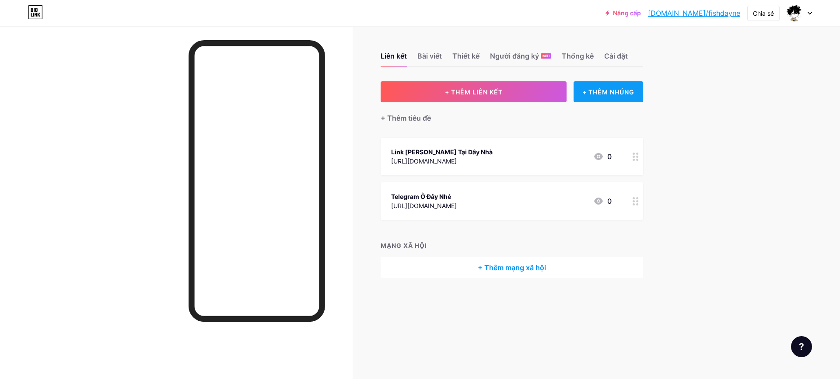
click at [597, 91] on font "+ THÊM NHÚNG" at bounding box center [608, 91] width 52 height 7
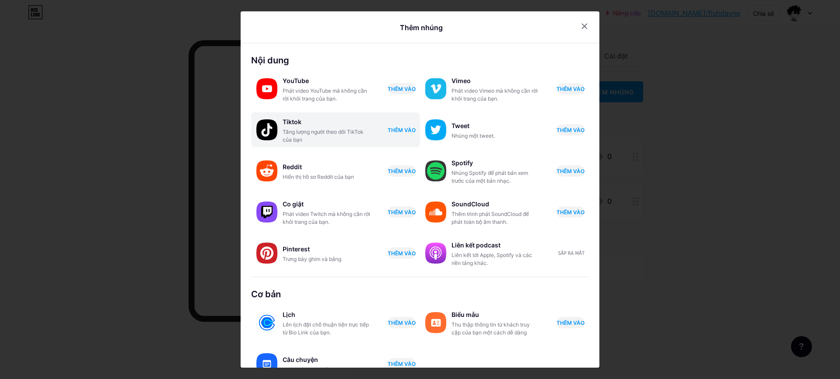
click at [393, 129] on font "THÊM VÀO" at bounding box center [402, 130] width 28 height 7
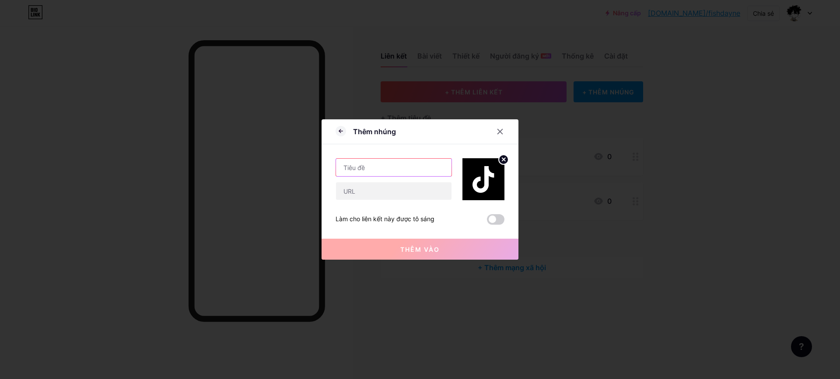
click at [396, 166] on input "text" at bounding box center [393, 167] width 115 height 17
click at [496, 129] on icon at bounding box center [499, 131] width 7 height 7
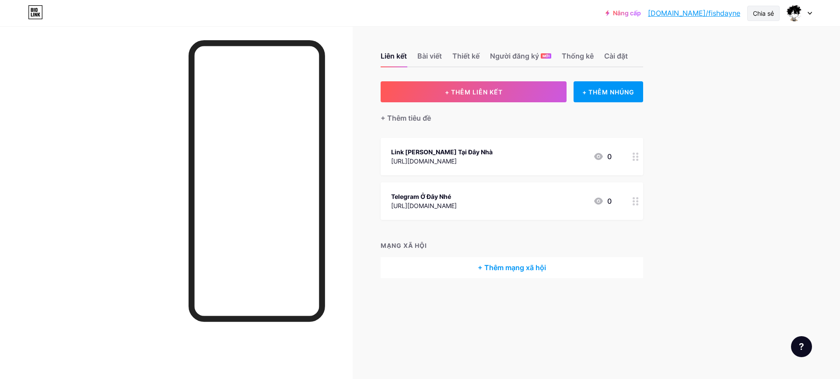
click at [761, 19] on div "Chia sẻ" at bounding box center [763, 13] width 32 height 15
click at [709, 47] on font "Sao chép liên kết" at bounding box center [707, 45] width 60 height 8
click at [689, 41] on font "Sao chép liên kết" at bounding box center [707, 45] width 60 height 8
click at [744, 86] on font "Thêm vào mạng xã hội của tôi" at bounding box center [722, 86] width 90 height 19
click at [709, 65] on div "TikTok" at bounding box center [714, 62] width 130 height 21
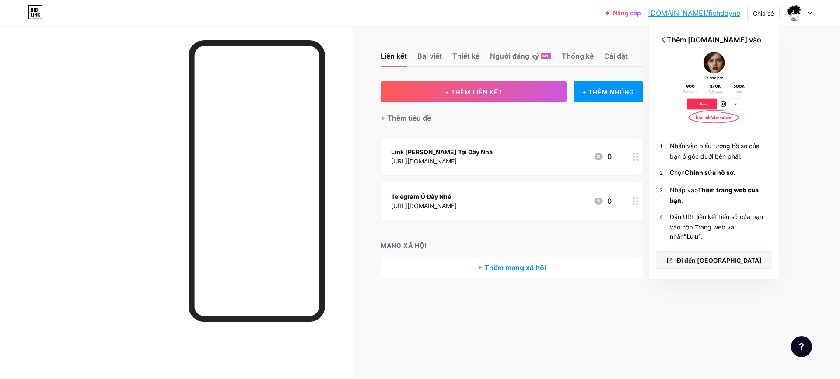
click at [719, 261] on font "Đi đến TikTok" at bounding box center [719, 260] width 85 height 7
click at [723, 260] on font "Đi đến TikTok" at bounding box center [719, 260] width 85 height 7
click at [501, 208] on div "Telegram Ở Đây Nhé https://web.telegram.org/a/ 0" at bounding box center [501, 201] width 220 height 20
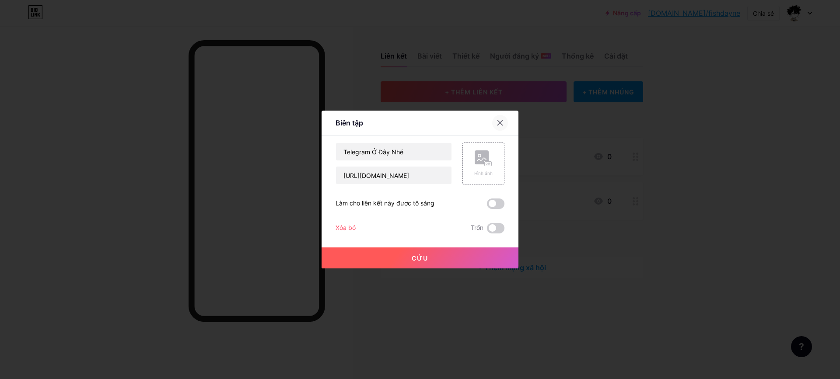
click at [501, 124] on div at bounding box center [500, 123] width 16 height 16
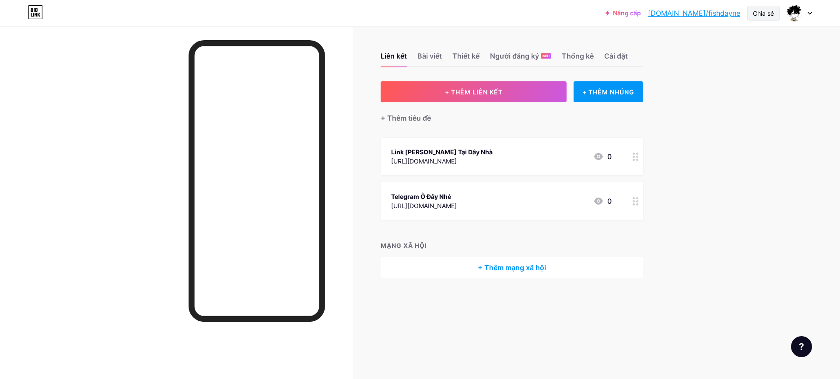
click at [754, 16] on font "Chia sẻ" at bounding box center [763, 13] width 21 height 7
click at [710, 44] on font "Sao chép liên kết" at bounding box center [707, 45] width 60 height 8
click at [512, 277] on div "+ Thêm mạng xã hội" at bounding box center [512, 267] width 262 height 21
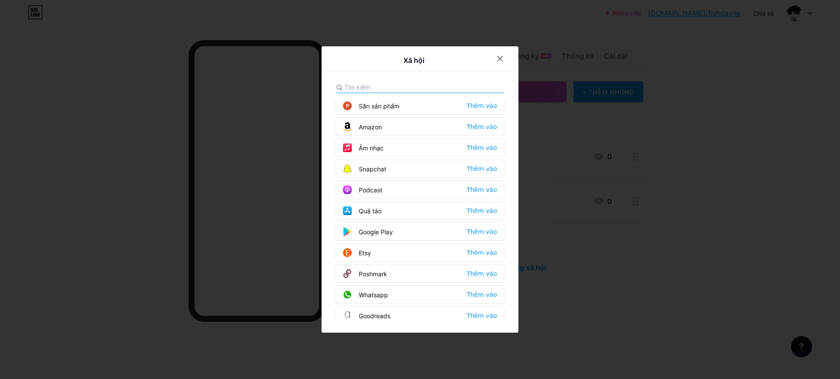
scroll to position [483, 0]
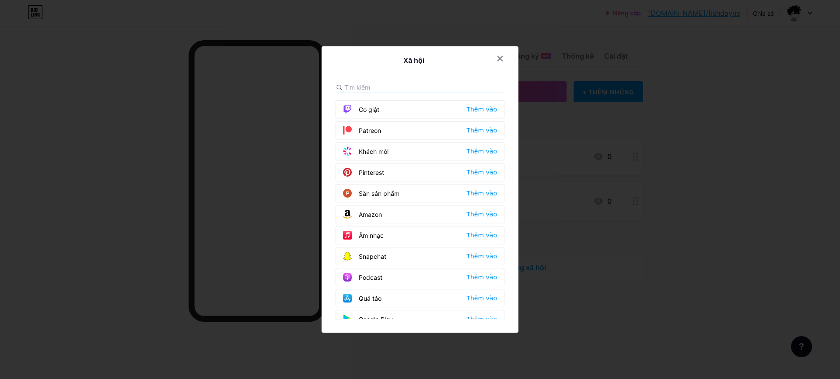
click at [359, 90] on input "text" at bounding box center [392, 87] width 97 height 9
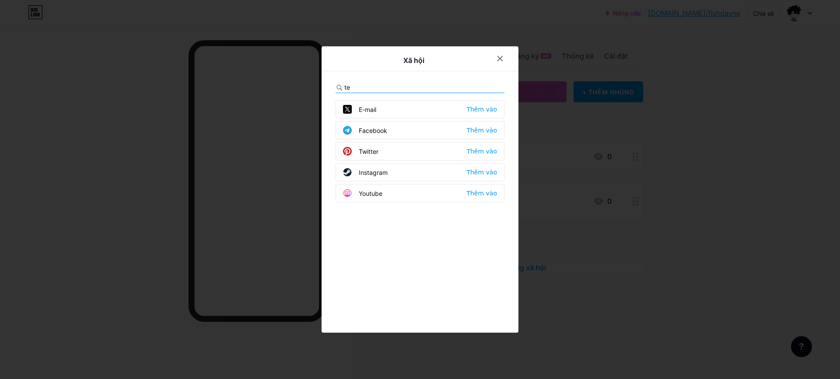
scroll to position [0, 0]
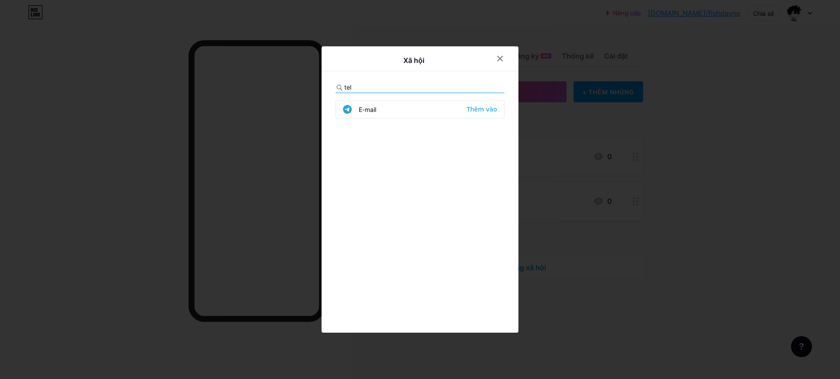
type input "tel"
click at [454, 108] on div "E-mail Thêm vào" at bounding box center [419, 109] width 169 height 18
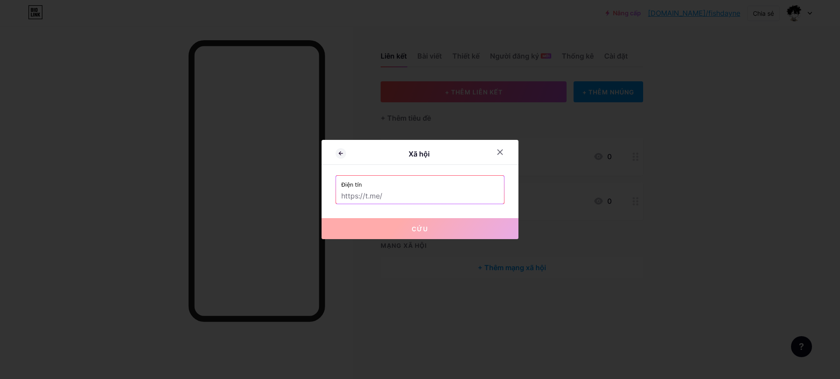
click at [405, 196] on input "text" at bounding box center [419, 196] width 157 height 15
click at [499, 151] on icon at bounding box center [499, 152] width 7 height 7
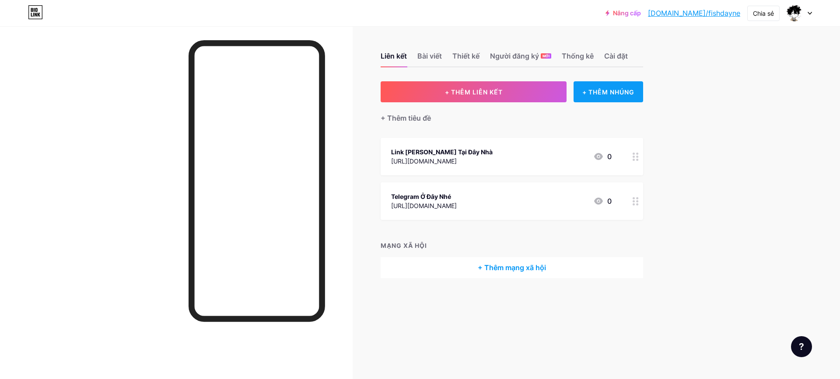
click at [619, 90] on font "+ THÊM NHÚNG" at bounding box center [608, 91] width 52 height 7
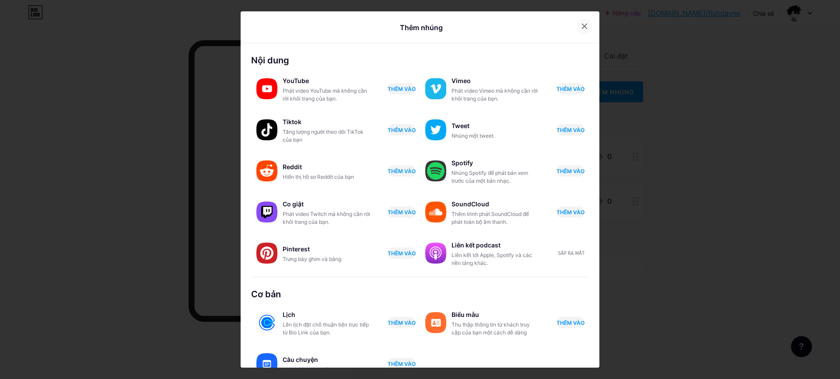
click at [581, 23] on icon at bounding box center [584, 26] width 7 height 7
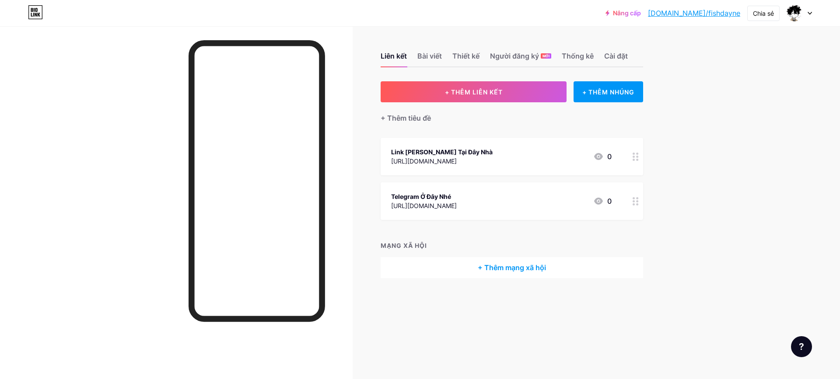
click at [505, 267] on font "+ Thêm mạng xã hội" at bounding box center [512, 267] width 68 height 9
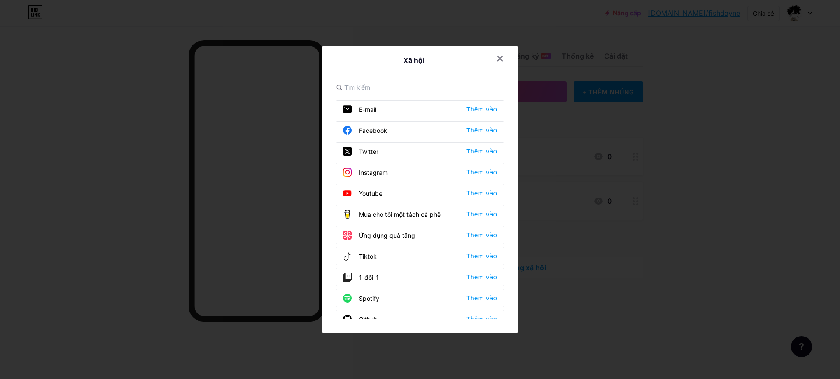
click at [415, 81] on div "Xã hội E-mail Thêm vào Facebook Thêm vào Twitter Thêm vào Instagram Thêm vào Yo…" at bounding box center [419, 189] width 197 height 286
click at [405, 83] on input "text" at bounding box center [392, 87] width 97 height 9
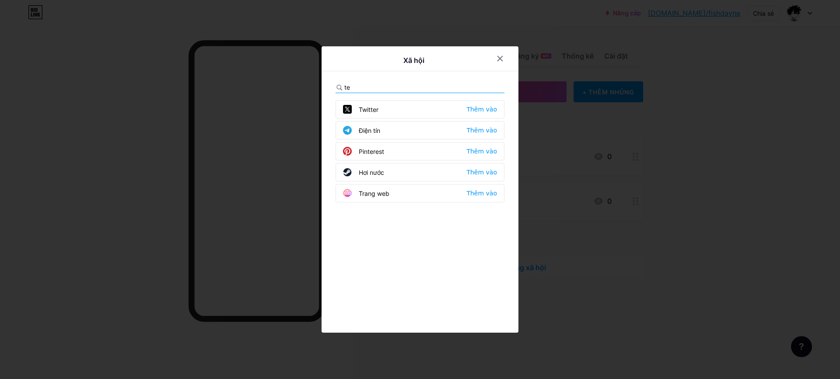
type input "te"
click at [490, 134] on div "Add" at bounding box center [491, 130] width 12 height 9
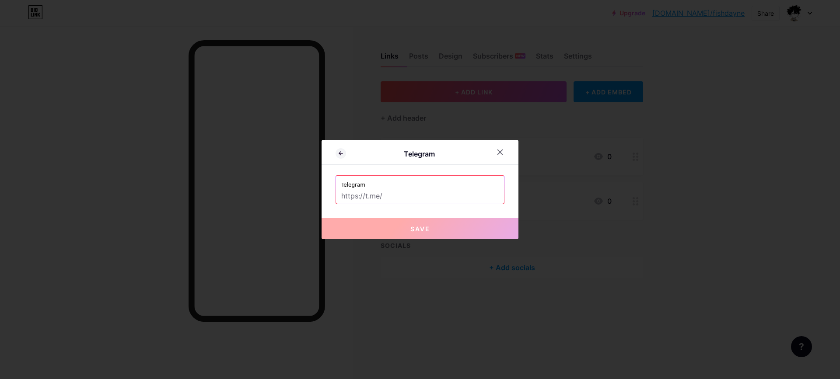
click at [414, 195] on input "text" at bounding box center [419, 196] width 157 height 15
paste input "https://t.me/@fish1710"
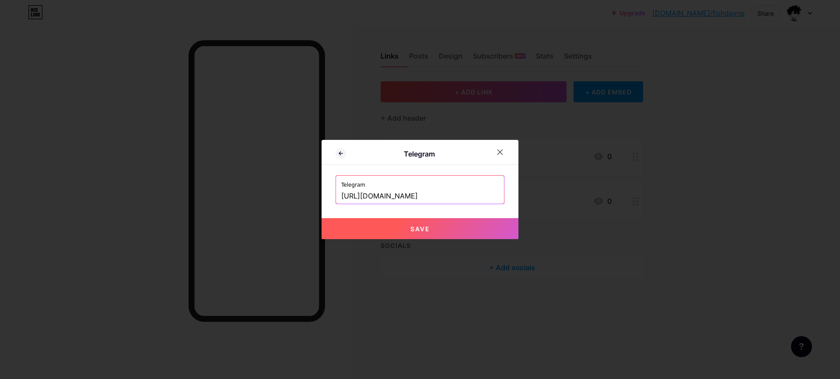
type input "https://t.me/@fish1710"
click at [413, 233] on button "Save" at bounding box center [419, 228] width 197 height 21
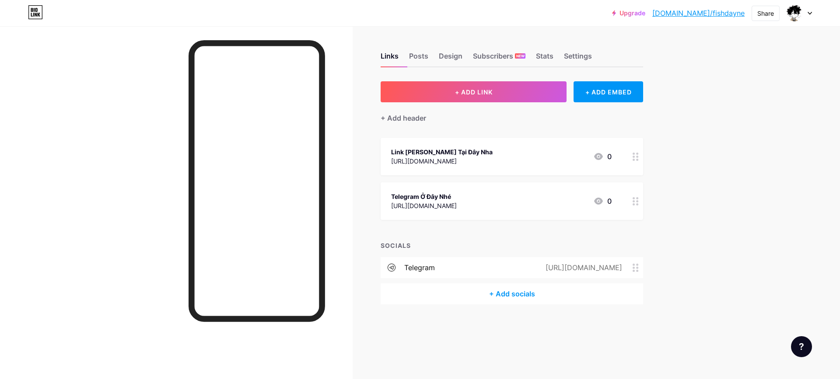
drag, startPoint x: 633, startPoint y: 264, endPoint x: 640, endPoint y: 271, distance: 9.9
click at [640, 271] on span at bounding box center [637, 268] width 10 height 8
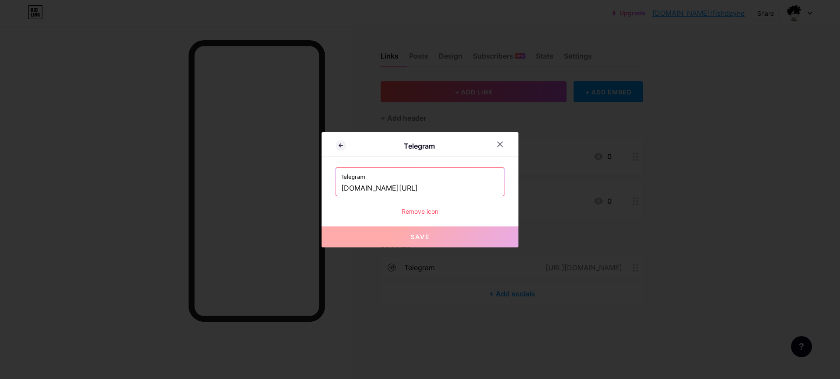
click at [418, 215] on div "Remove icon" at bounding box center [419, 211] width 169 height 9
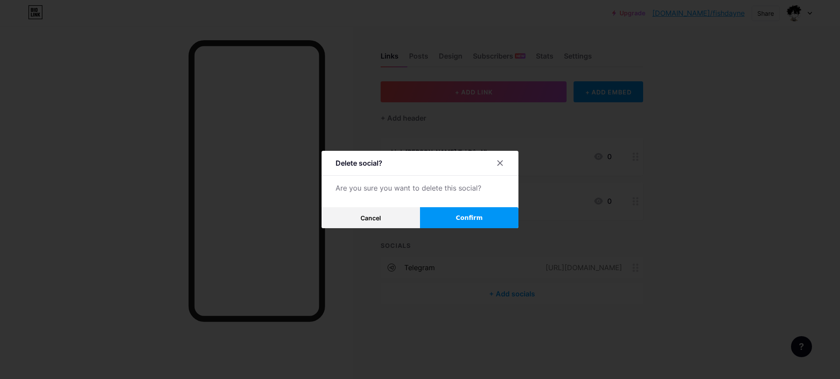
click at [469, 222] on span "Confirm" at bounding box center [469, 217] width 27 height 9
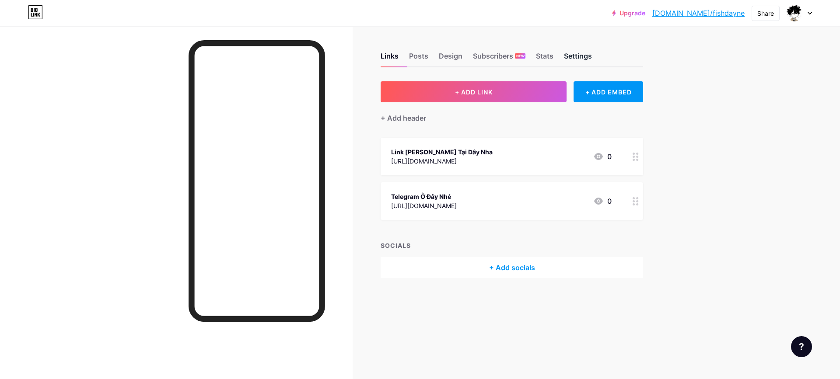
click at [573, 52] on div "Settings" at bounding box center [578, 59] width 28 height 16
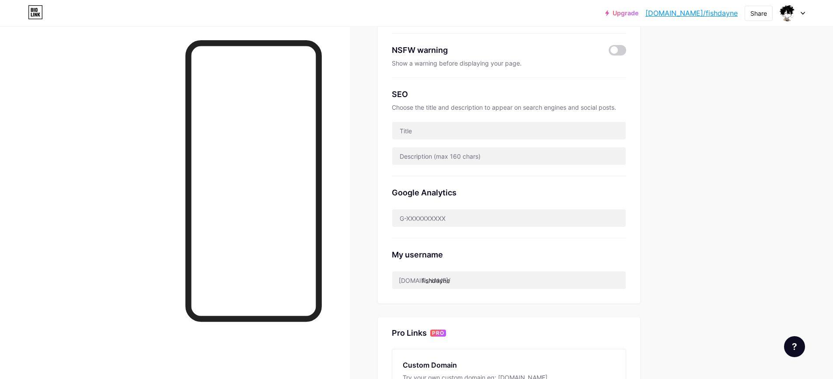
scroll to position [262, 0]
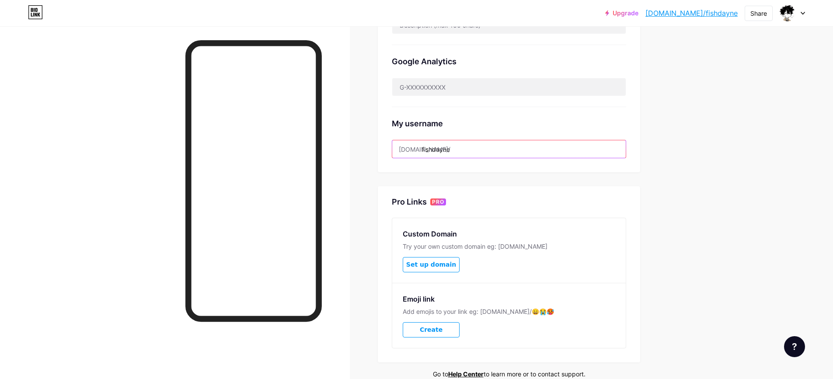
click at [478, 151] on input "fishdayne" at bounding box center [509, 148] width 234 height 17
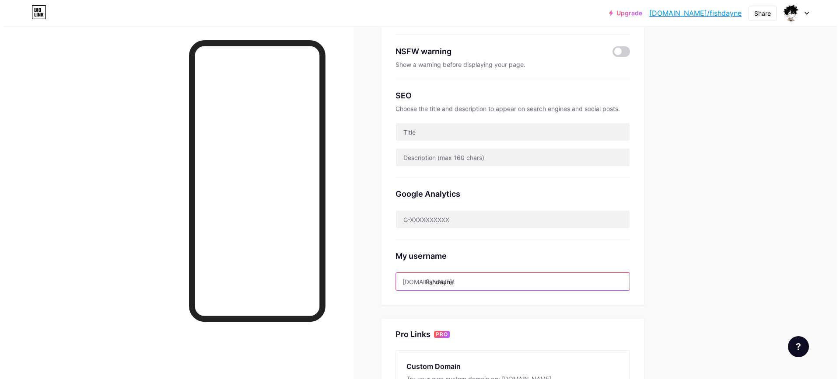
scroll to position [0, 0]
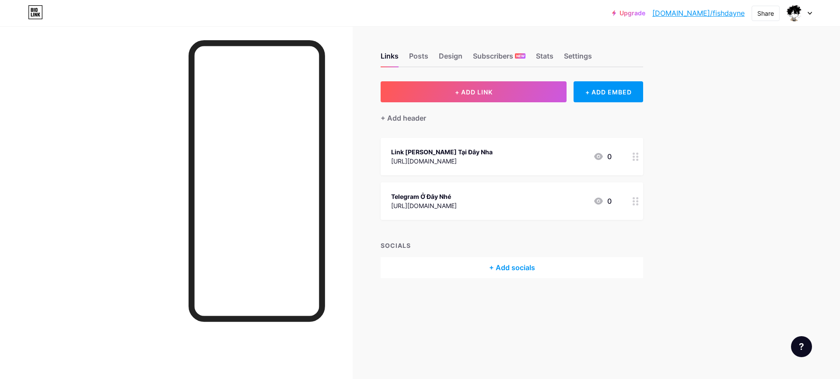
click at [475, 161] on div "[URL][DOMAIN_NAME]" at bounding box center [441, 161] width 101 height 9
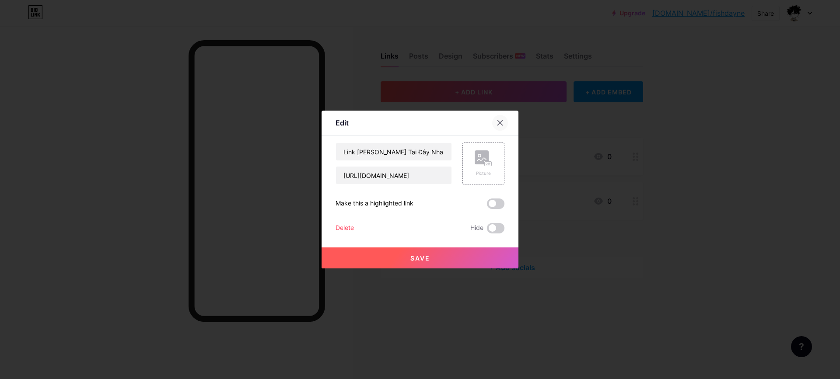
click at [500, 122] on icon at bounding box center [499, 122] width 7 height 7
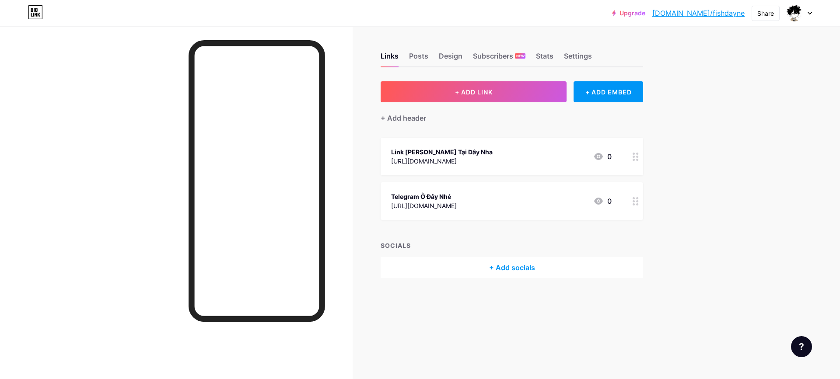
click at [717, 10] on link "[DOMAIN_NAME]/fishdayne" at bounding box center [698, 13] width 92 height 10
